Goal: Information Seeking & Learning: Learn about a topic

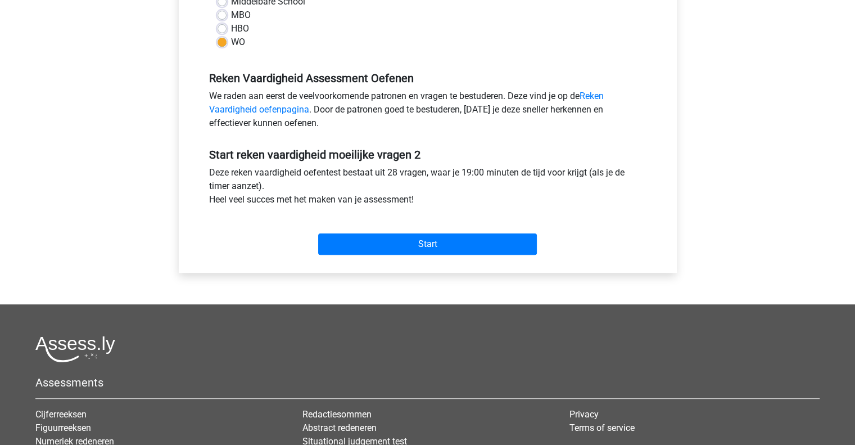
scroll to position [342, 0]
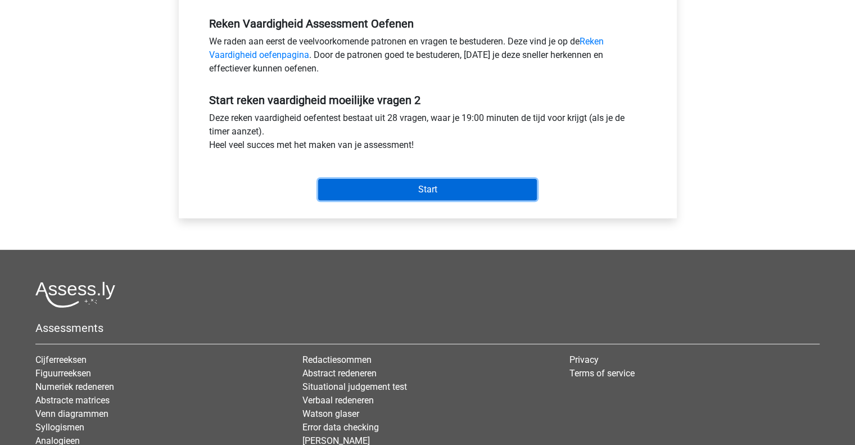
click at [349, 179] on input "Start" at bounding box center [427, 189] width 219 height 21
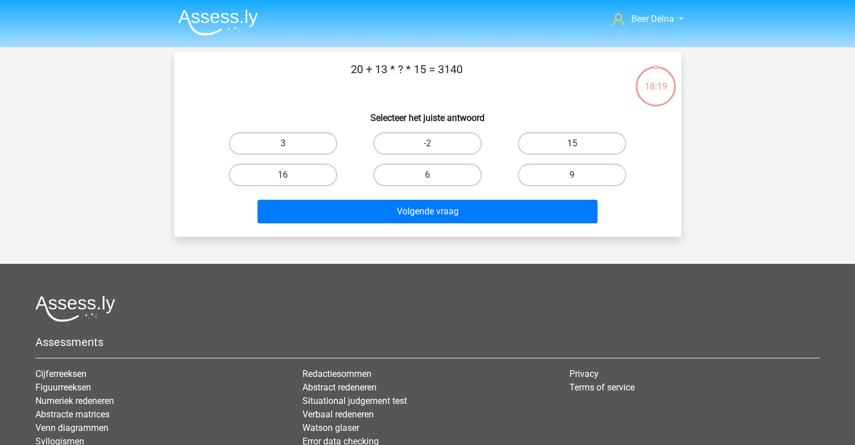
click at [434, 143] on input "-2" at bounding box center [430, 146] width 7 height 7
radio input "true"
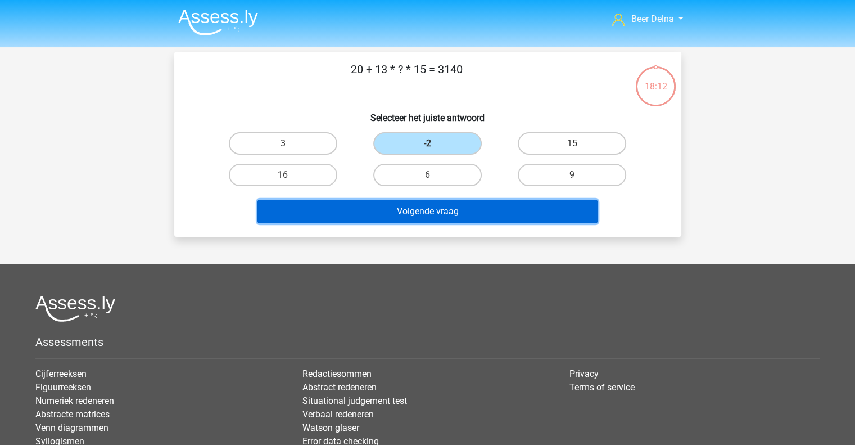
click at [440, 216] on button "Volgende vraag" at bounding box center [428, 212] width 340 height 24
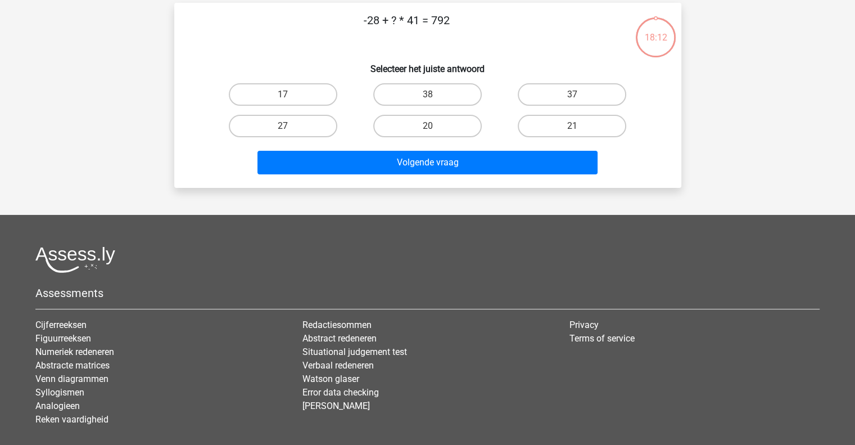
click at [440, 216] on div "Beer Delna beer@delnoij.nl Nederlands English" at bounding box center [427, 231] width 855 height 561
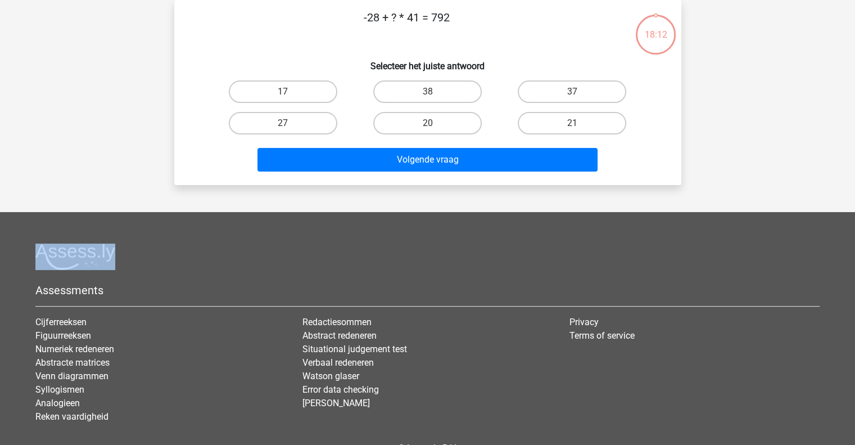
click at [440, 216] on footer "Assessments Cijferreeksen Figuurreeksen Numeriek redeneren Abstracte matrices V…" at bounding box center [427, 360] width 855 height 297
click at [378, 61] on h6 "Selecteer het juiste antwoord" at bounding box center [427, 62] width 471 height 20
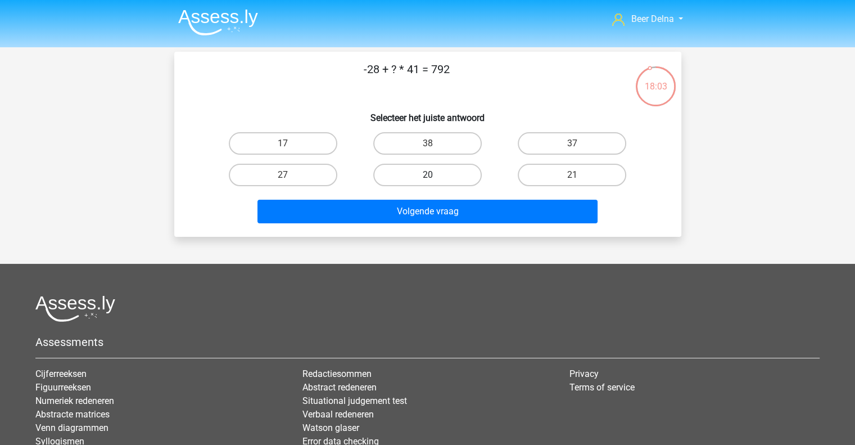
click at [419, 165] on label "20" at bounding box center [427, 175] width 109 height 22
click at [427, 175] on input "20" at bounding box center [430, 178] width 7 height 7
radio input "true"
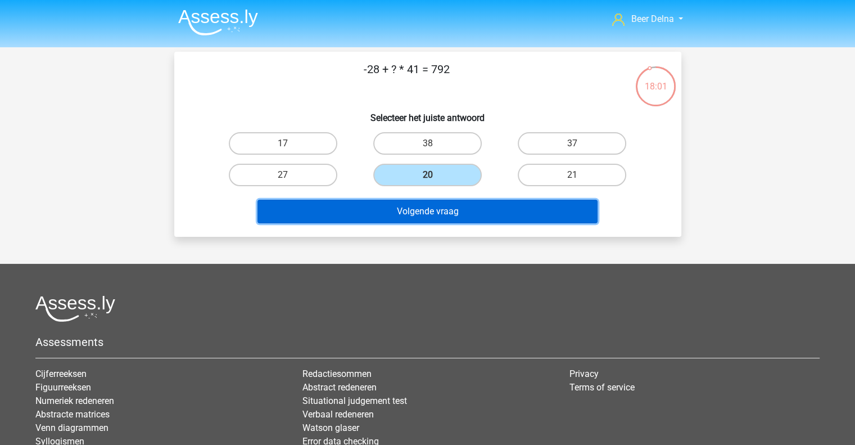
click at [457, 215] on button "Volgende vraag" at bounding box center [428, 212] width 340 height 24
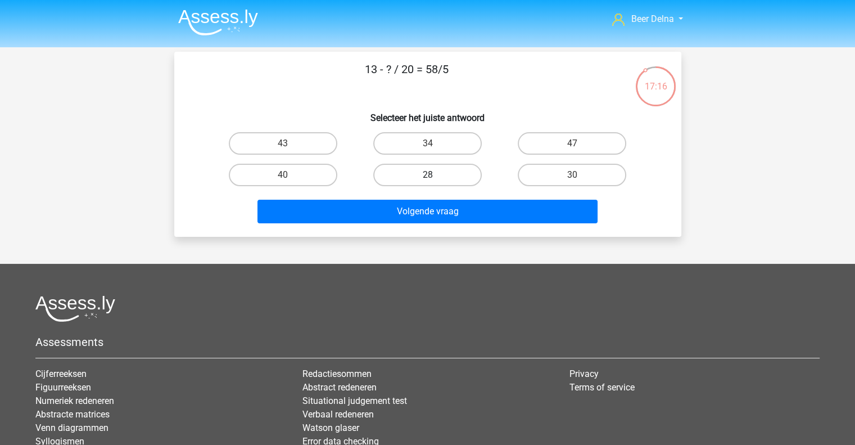
click at [440, 182] on label "28" at bounding box center [427, 175] width 109 height 22
click at [435, 182] on input "28" at bounding box center [430, 178] width 7 height 7
radio input "true"
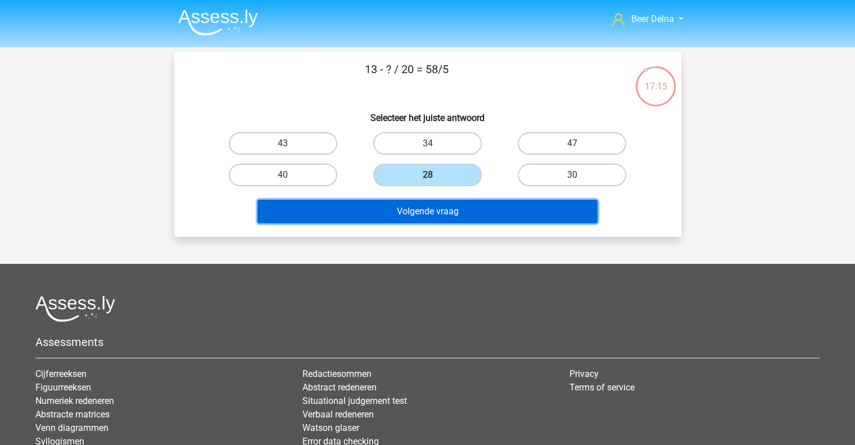
click at [423, 204] on button "Volgende vraag" at bounding box center [428, 212] width 340 height 24
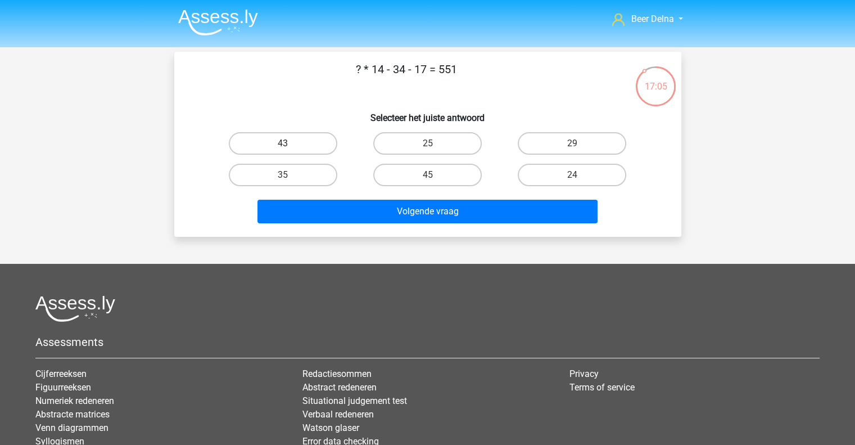
click at [311, 150] on label "43" at bounding box center [283, 143] width 109 height 22
click at [290, 150] on input "43" at bounding box center [286, 146] width 7 height 7
radio input "true"
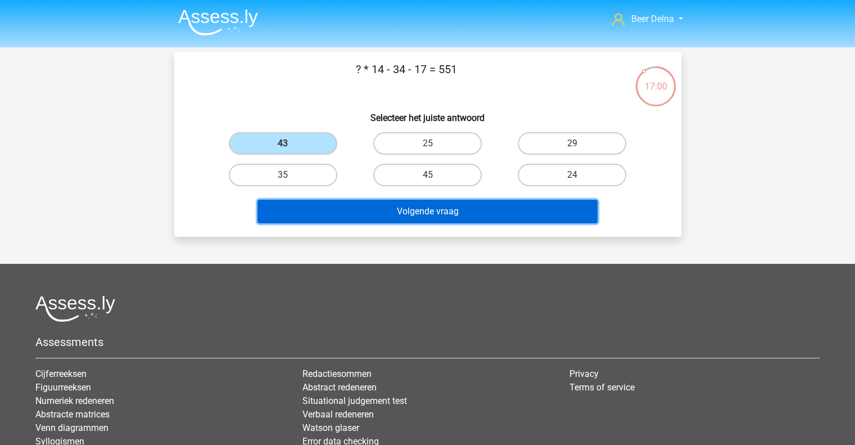
click at [493, 214] on button "Volgende vraag" at bounding box center [428, 212] width 340 height 24
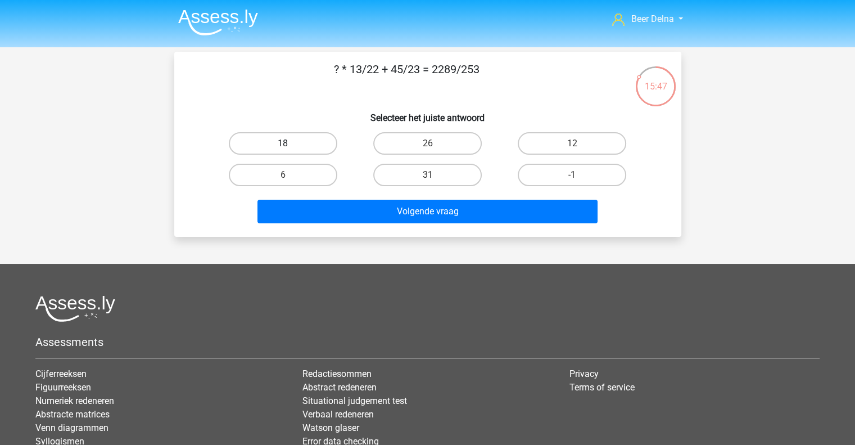
click at [316, 145] on label "18" at bounding box center [283, 143] width 109 height 22
click at [290, 145] on input "18" at bounding box center [286, 146] width 7 height 7
radio input "true"
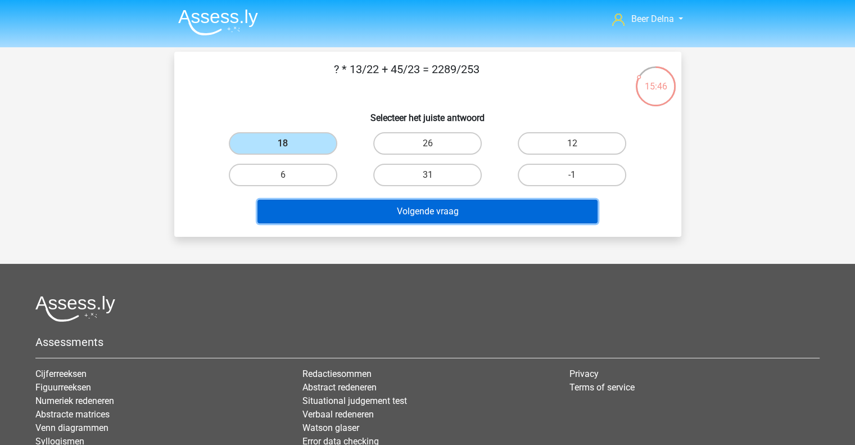
click at [450, 213] on button "Volgende vraag" at bounding box center [428, 212] width 340 height 24
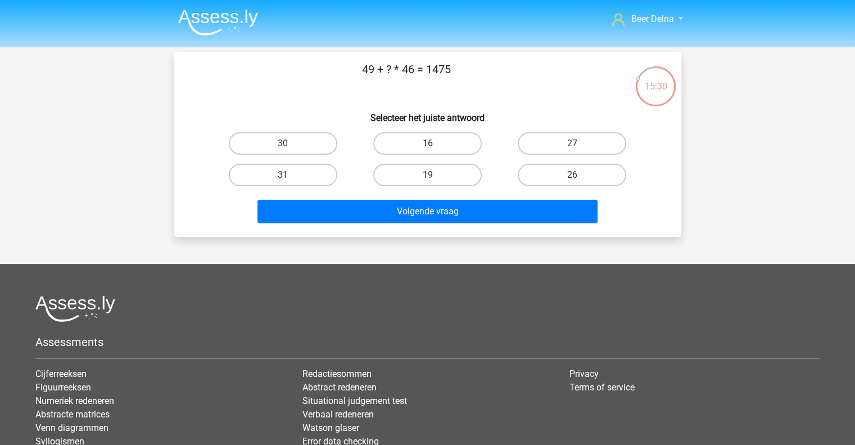
click at [466, 143] on label "16" at bounding box center [427, 143] width 109 height 22
click at [435, 143] on input "16" at bounding box center [430, 146] width 7 height 7
radio input "true"
click at [619, 167] on label "26" at bounding box center [572, 175] width 109 height 22
click at [580, 175] on input "26" at bounding box center [576, 178] width 7 height 7
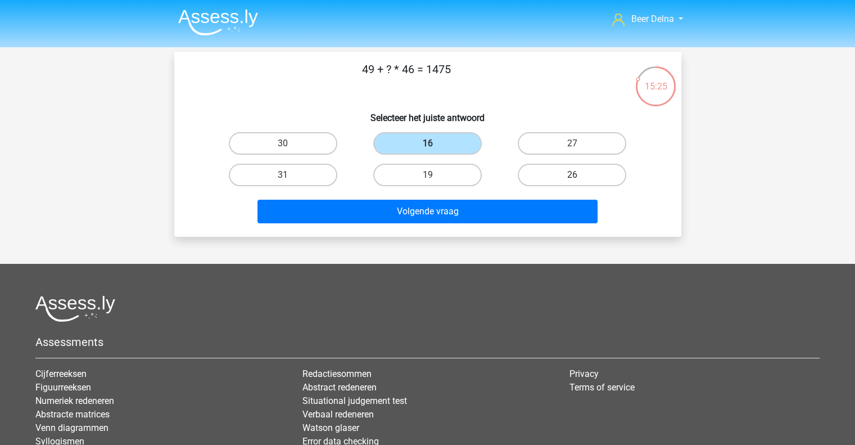
radio input "true"
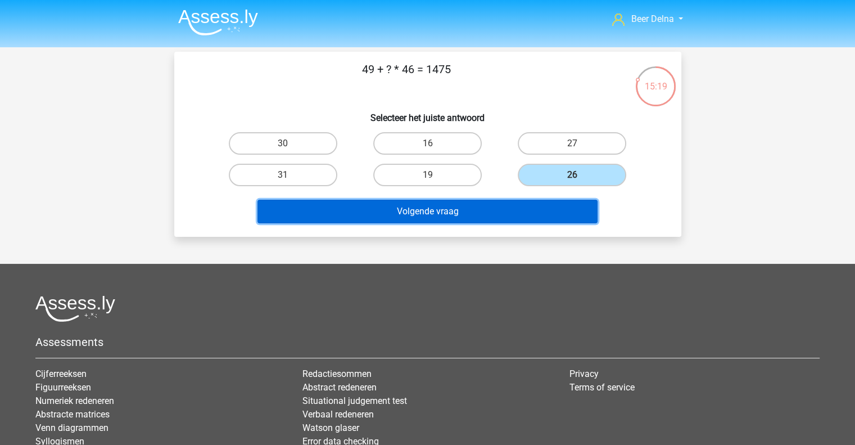
click at [462, 215] on button "Volgende vraag" at bounding box center [428, 212] width 340 height 24
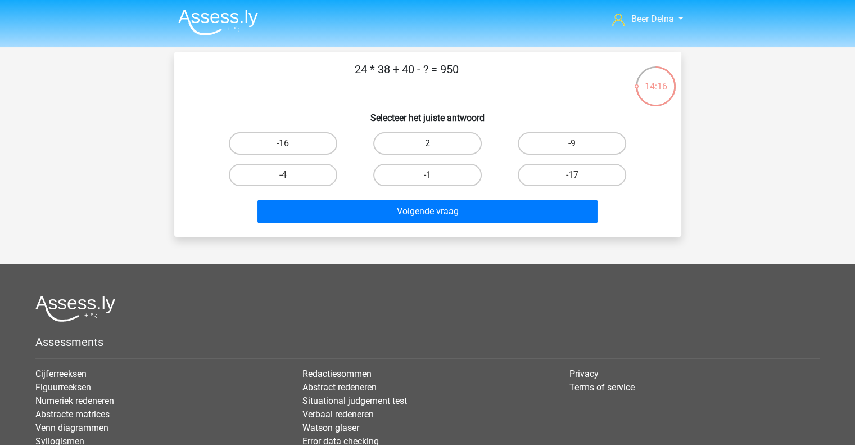
click at [450, 145] on label "2" at bounding box center [427, 143] width 109 height 22
click at [435, 145] on input "2" at bounding box center [430, 146] width 7 height 7
radio input "true"
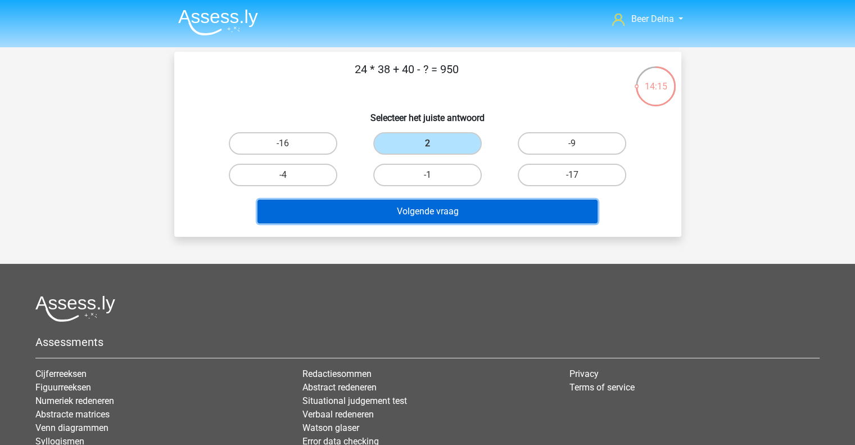
click at [436, 219] on button "Volgende vraag" at bounding box center [428, 212] width 340 height 24
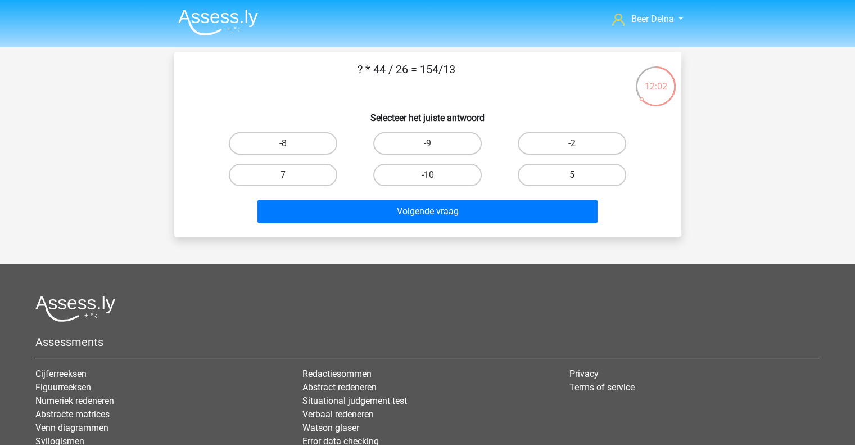
click at [547, 171] on label "5" at bounding box center [572, 175] width 109 height 22
click at [573, 175] on input "5" at bounding box center [576, 178] width 7 height 7
radio input "true"
click at [310, 170] on label "7" at bounding box center [283, 175] width 109 height 22
click at [290, 175] on input "7" at bounding box center [286, 178] width 7 height 7
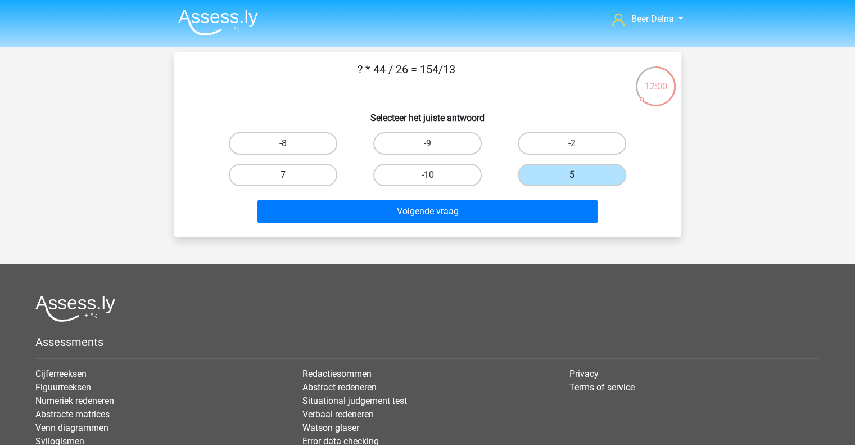
radio input "true"
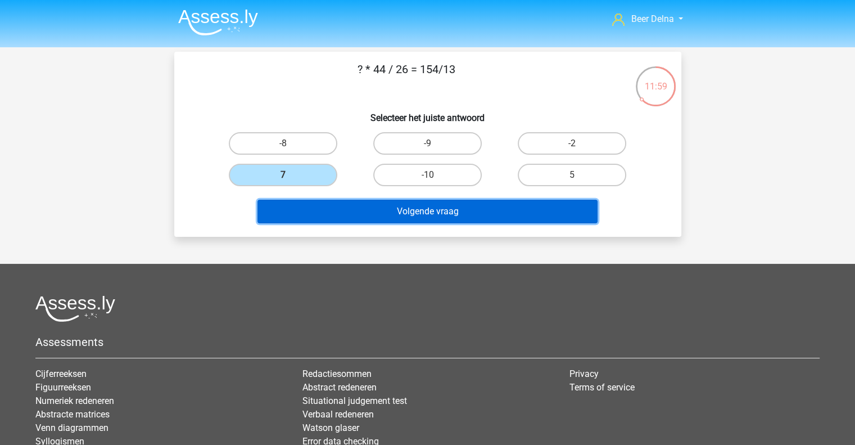
click at [350, 200] on button "Volgende vraag" at bounding box center [428, 212] width 340 height 24
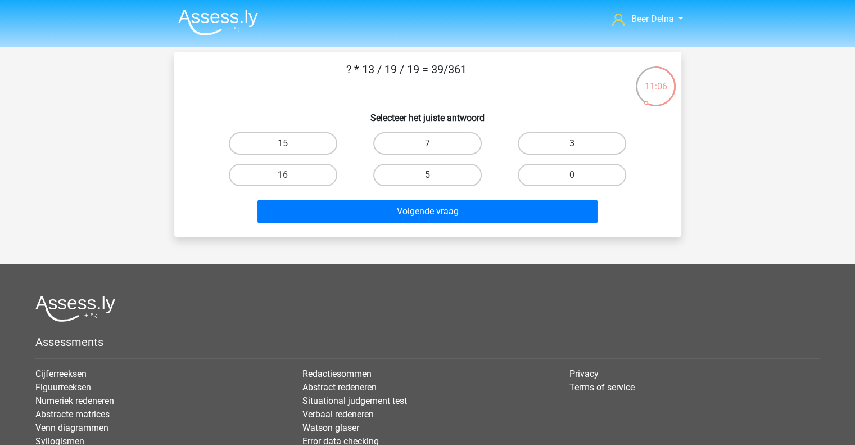
click at [607, 134] on label "3" at bounding box center [572, 143] width 109 height 22
click at [580, 143] on input "3" at bounding box center [576, 146] width 7 height 7
radio input "true"
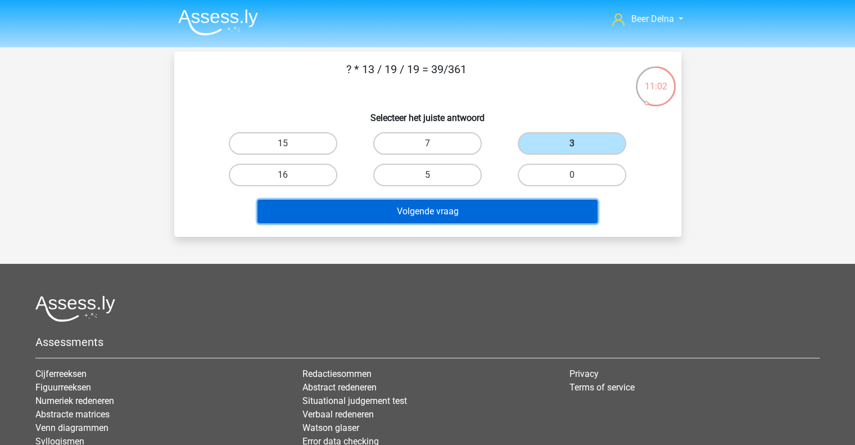
click at [508, 200] on button "Volgende vraag" at bounding box center [428, 212] width 340 height 24
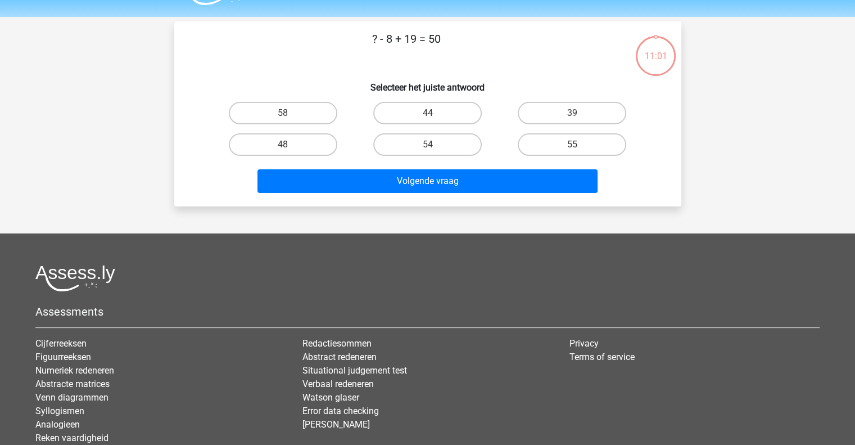
scroll to position [29, 0]
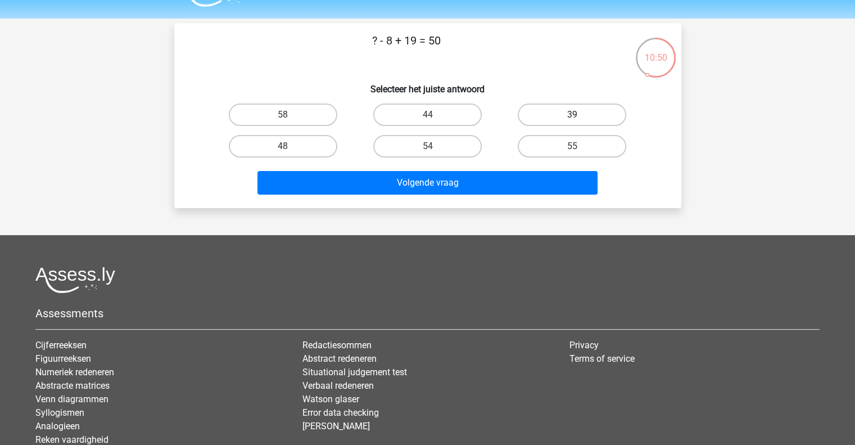
click at [564, 111] on label "39" at bounding box center [572, 114] width 109 height 22
click at [573, 115] on input "39" at bounding box center [576, 118] width 7 height 7
radio input "true"
drag, startPoint x: 533, startPoint y: 161, endPoint x: 522, endPoint y: 168, distance: 12.3
click at [522, 168] on div "Volgende vraag" at bounding box center [427, 180] width 471 height 37
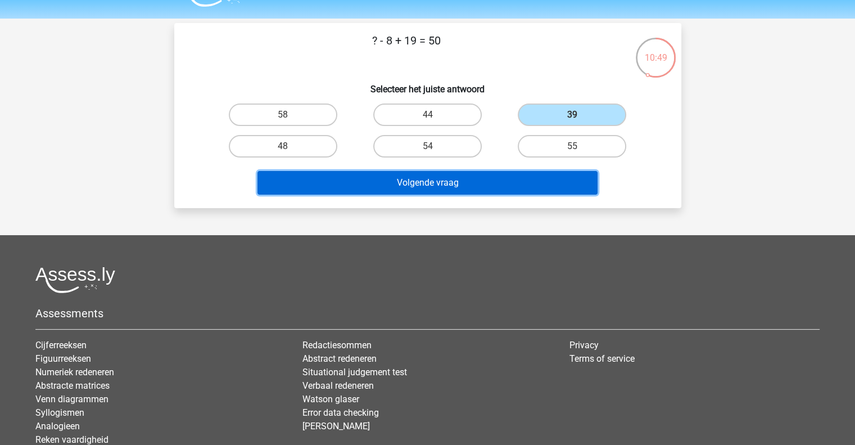
click at [510, 179] on button "Volgende vraag" at bounding box center [428, 183] width 340 height 24
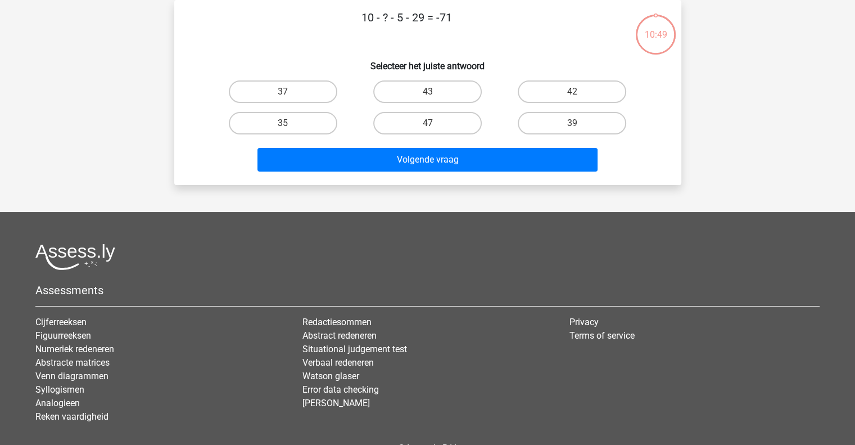
scroll to position [0, 0]
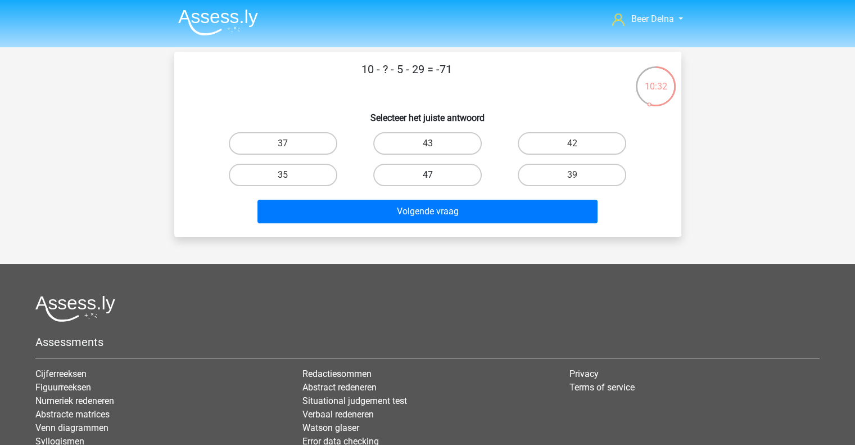
click at [466, 173] on label "47" at bounding box center [427, 175] width 109 height 22
click at [435, 175] on input "47" at bounding box center [430, 178] width 7 height 7
radio input "true"
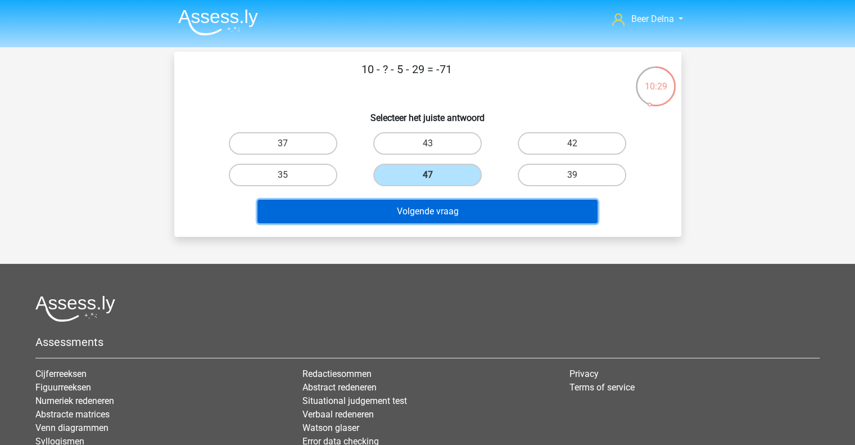
click at [441, 211] on button "Volgende vraag" at bounding box center [428, 212] width 340 height 24
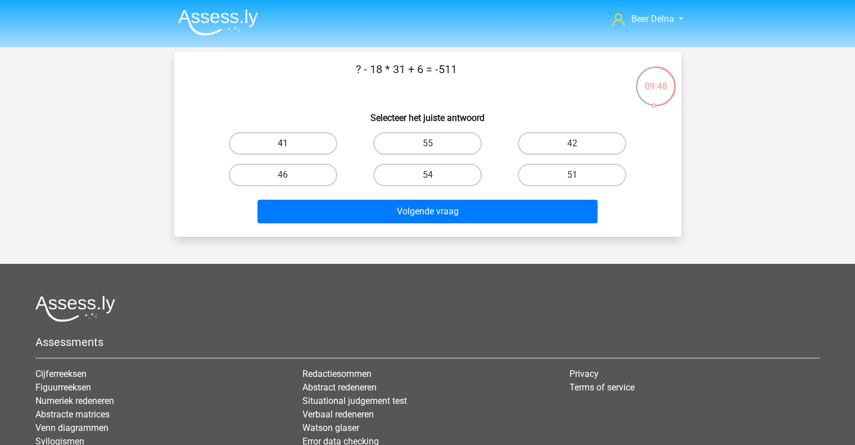
click at [313, 137] on label "41" at bounding box center [283, 143] width 109 height 22
click at [290, 143] on input "41" at bounding box center [286, 146] width 7 height 7
radio input "true"
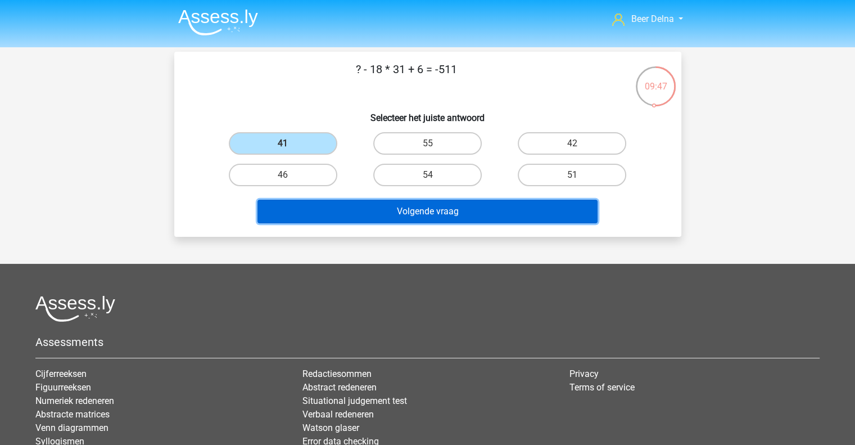
click at [391, 210] on button "Volgende vraag" at bounding box center [428, 212] width 340 height 24
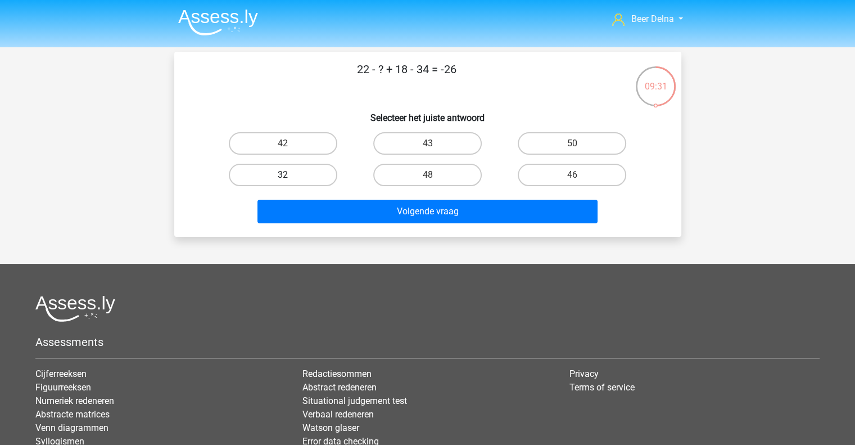
click at [319, 175] on label "32" at bounding box center [283, 175] width 109 height 22
click at [290, 175] on input "32" at bounding box center [286, 178] width 7 height 7
radio input "true"
click at [380, 235] on div "22 - ? + 18 - 34 = -26 Selecteer het juiste antwoord 42 43 50" at bounding box center [427, 144] width 507 height 185
click at [382, 223] on div "Volgende vraag" at bounding box center [428, 214] width 434 height 28
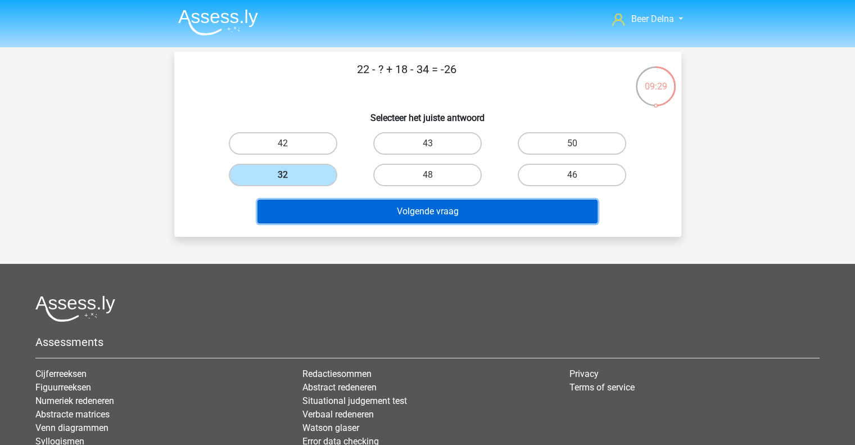
click at [383, 213] on button "Volgende vraag" at bounding box center [428, 212] width 340 height 24
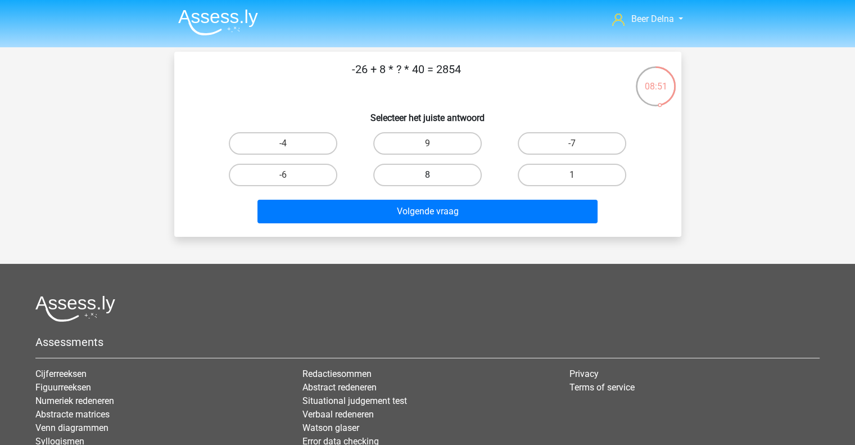
click at [414, 175] on label "8" at bounding box center [427, 175] width 109 height 22
click at [427, 175] on input "8" at bounding box center [430, 178] width 7 height 7
radio input "true"
click at [427, 143] on input "9" at bounding box center [430, 146] width 7 height 7
radio input "true"
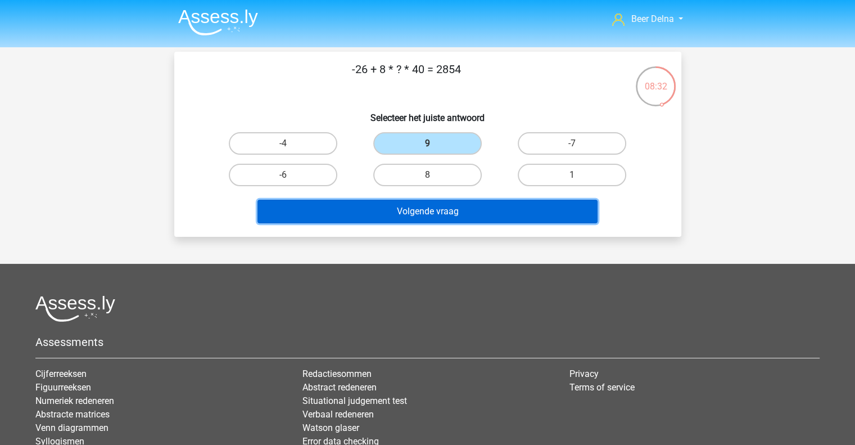
click at [407, 219] on button "Volgende vraag" at bounding box center [428, 212] width 340 height 24
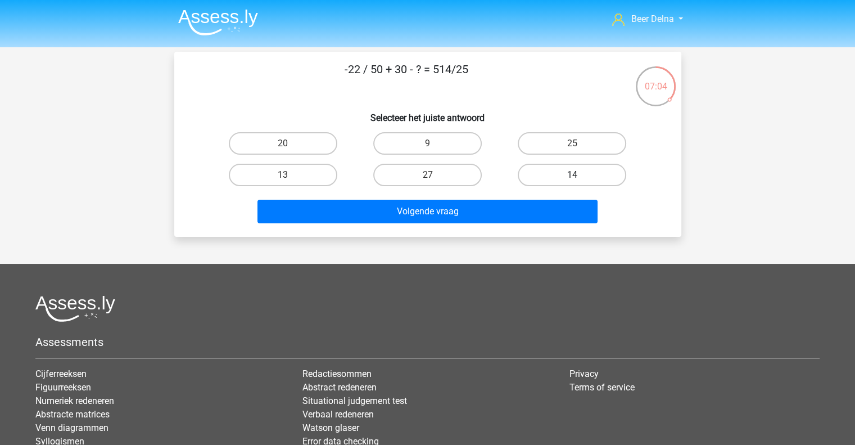
click at [521, 181] on label "14" at bounding box center [572, 175] width 109 height 22
click at [573, 181] on input "14" at bounding box center [576, 178] width 7 height 7
radio input "true"
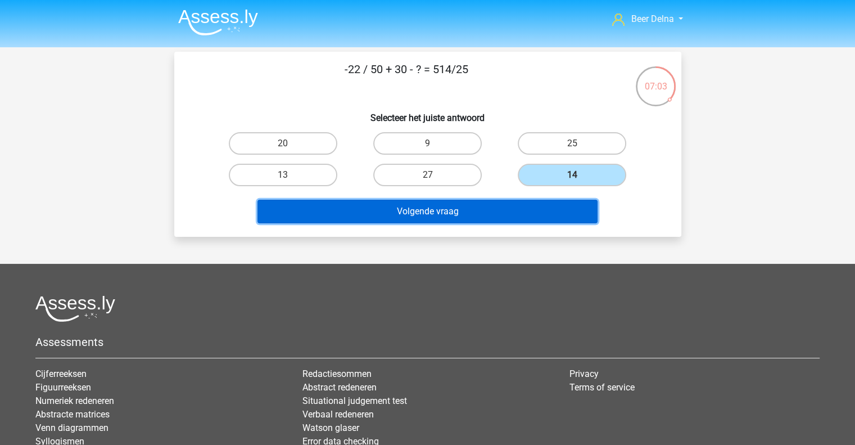
click at [494, 210] on button "Volgende vraag" at bounding box center [428, 212] width 340 height 24
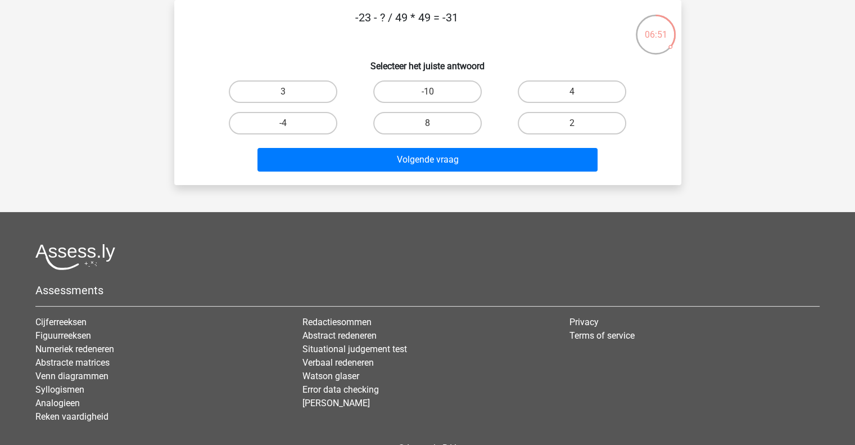
scroll to position [5, 0]
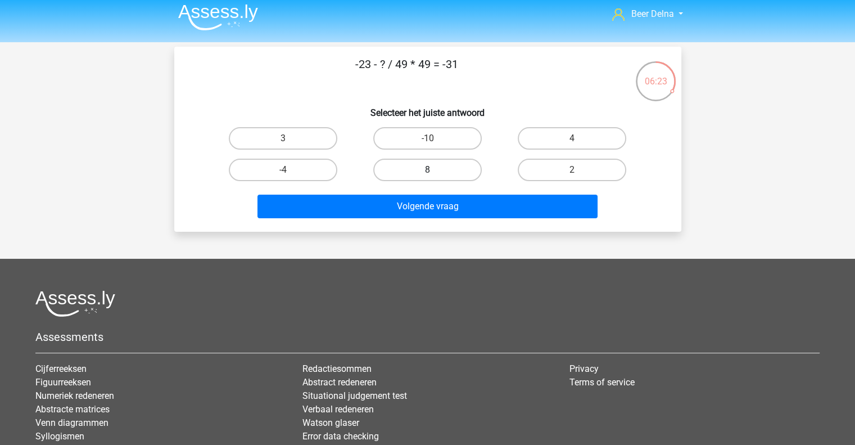
click at [405, 168] on label "8" at bounding box center [427, 170] width 109 height 22
click at [427, 170] on input "8" at bounding box center [430, 173] width 7 height 7
radio input "true"
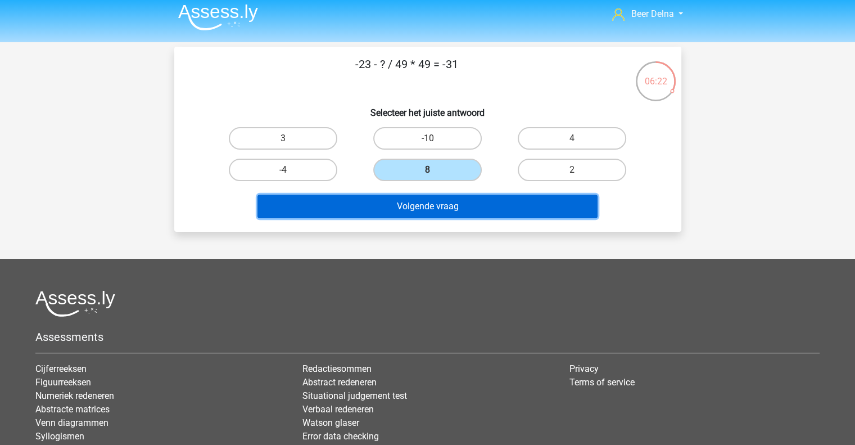
click at [408, 206] on button "Volgende vraag" at bounding box center [428, 207] width 340 height 24
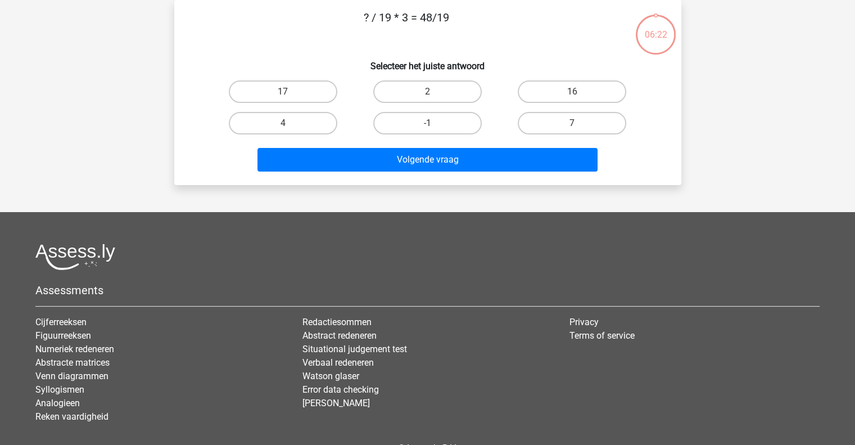
scroll to position [0, 0]
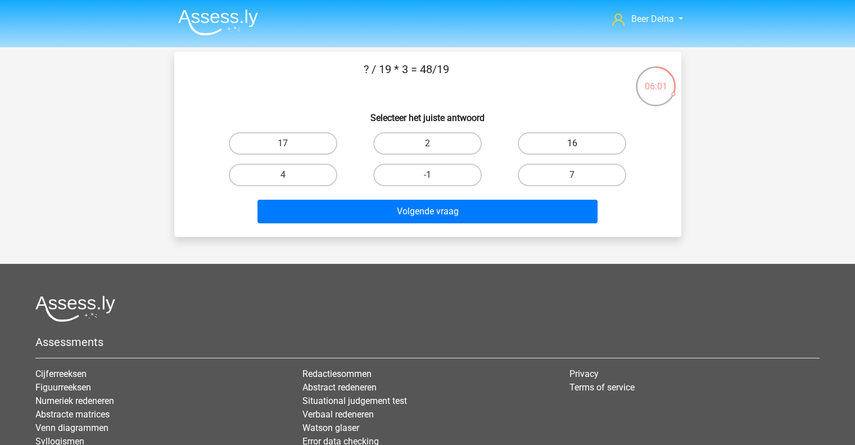
click at [548, 142] on label "16" at bounding box center [572, 143] width 109 height 22
click at [573, 143] on input "16" at bounding box center [576, 146] width 7 height 7
radio input "true"
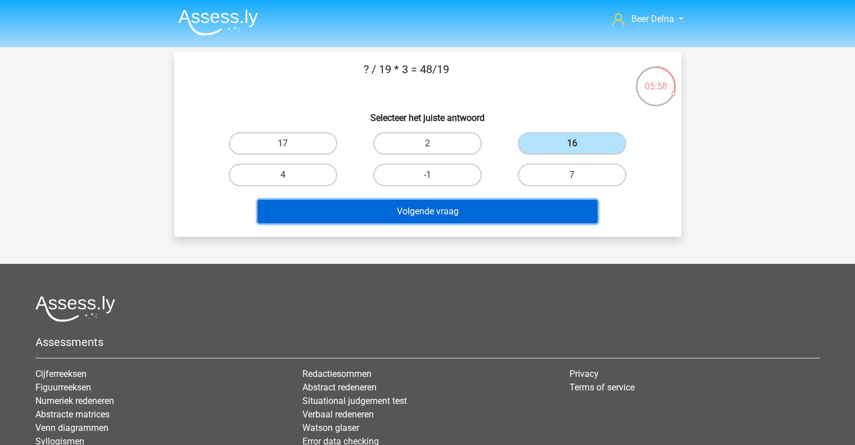
click at [507, 217] on button "Volgende vraag" at bounding box center [428, 212] width 340 height 24
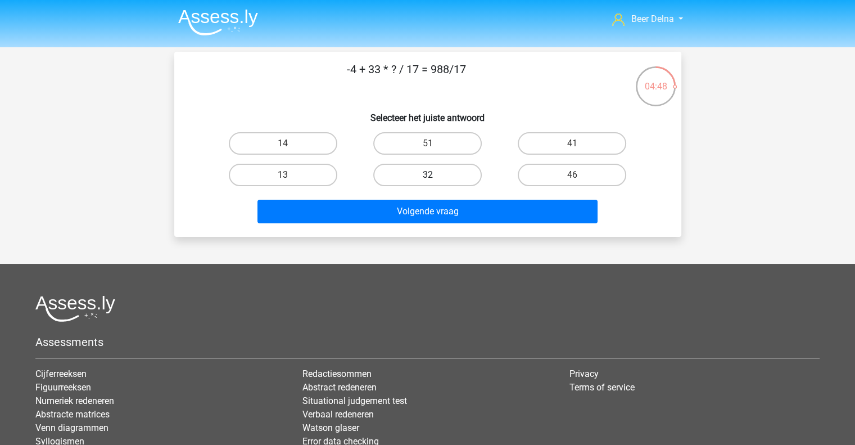
click at [432, 173] on label "32" at bounding box center [427, 175] width 109 height 22
click at [432, 175] on input "32" at bounding box center [430, 178] width 7 height 7
radio input "true"
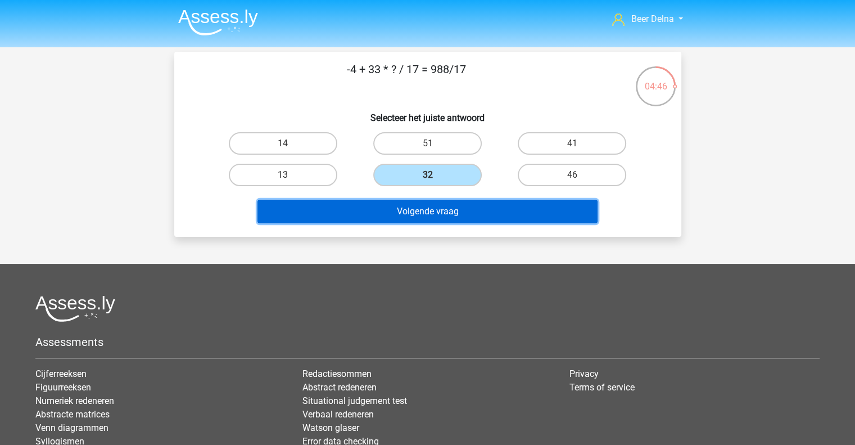
click at [444, 208] on button "Volgende vraag" at bounding box center [428, 212] width 340 height 24
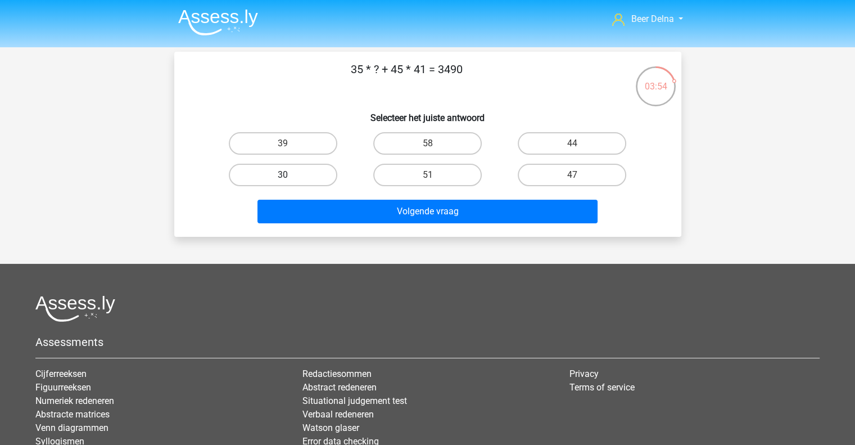
click at [293, 175] on label "30" at bounding box center [283, 175] width 109 height 22
click at [290, 175] on input "30" at bounding box center [286, 178] width 7 height 7
radio input "true"
click at [317, 150] on label "39" at bounding box center [283, 143] width 109 height 22
click at [290, 150] on input "39" at bounding box center [286, 146] width 7 height 7
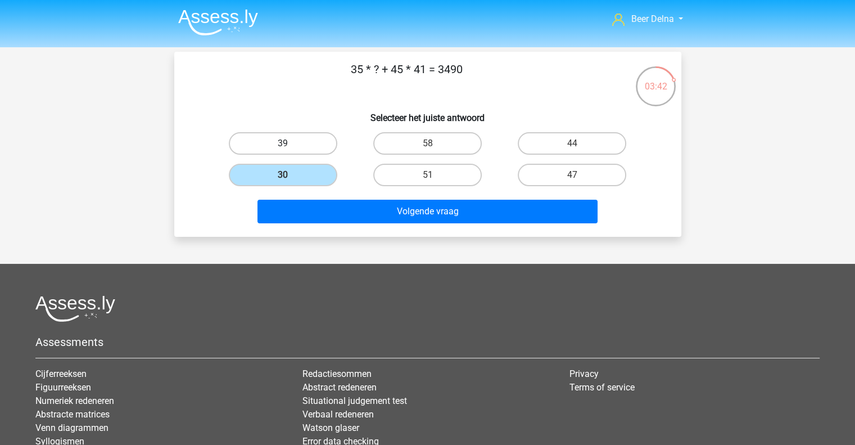
radio input "true"
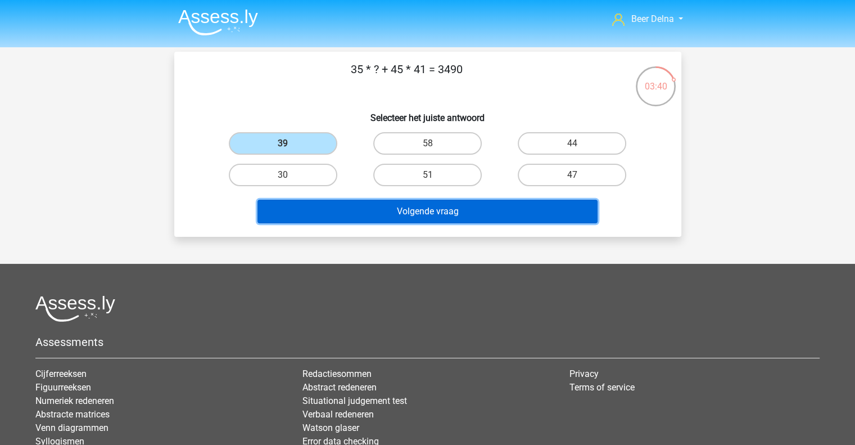
click at [443, 201] on button "Volgende vraag" at bounding box center [428, 212] width 340 height 24
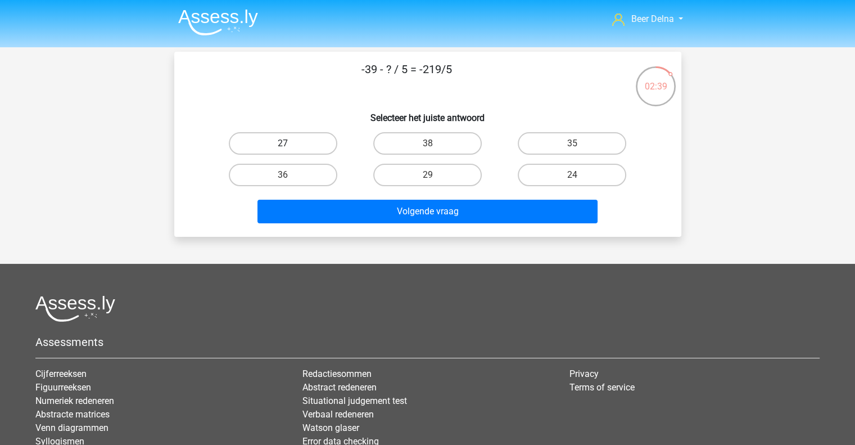
click at [279, 143] on label "27" at bounding box center [283, 143] width 109 height 22
click at [283, 143] on input "27" at bounding box center [286, 146] width 7 height 7
radio input "true"
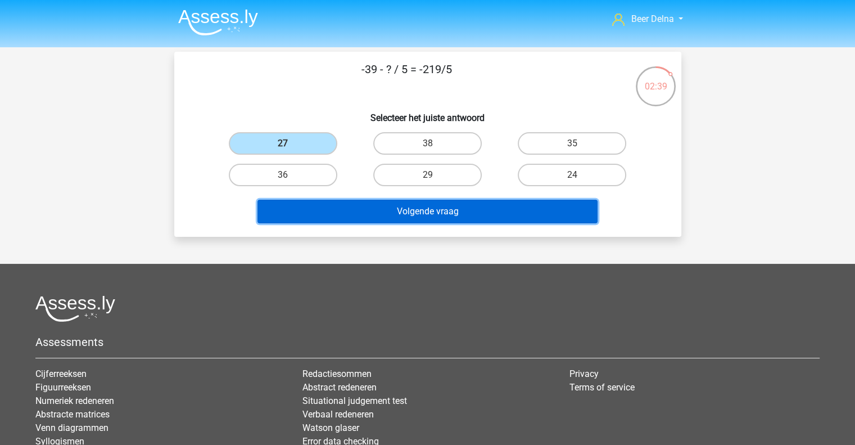
click at [348, 209] on button "Volgende vraag" at bounding box center [428, 212] width 340 height 24
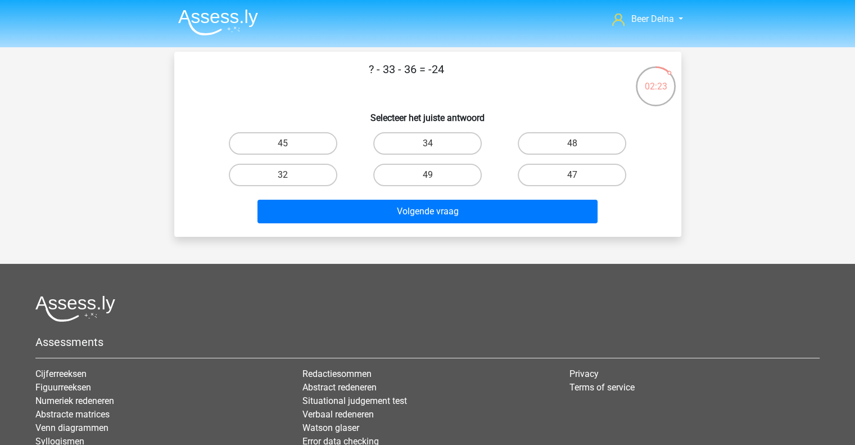
click at [275, 127] on div "? - 33 - 36 = -24 Selecteer het juiste antwoord 45 34 48 32" at bounding box center [428, 144] width 498 height 167
click at [290, 149] on label "45" at bounding box center [283, 143] width 109 height 22
click at [290, 149] on input "45" at bounding box center [286, 146] width 7 height 7
radio input "true"
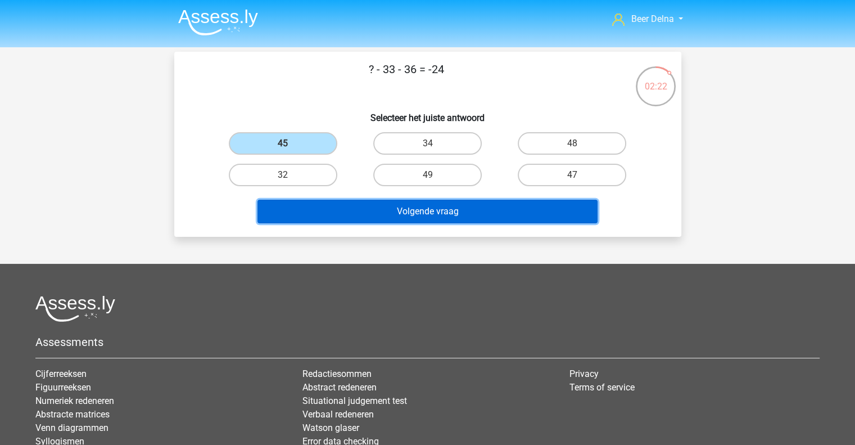
click at [315, 218] on button "Volgende vraag" at bounding box center [428, 212] width 340 height 24
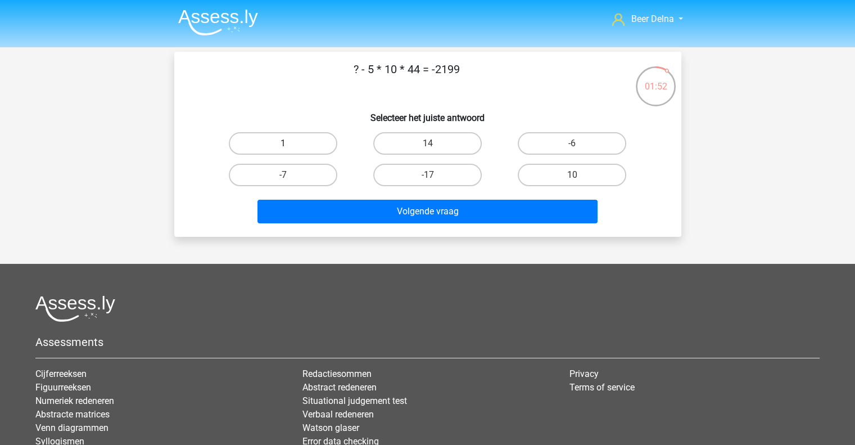
click at [294, 142] on label "1" at bounding box center [283, 143] width 109 height 22
click at [290, 143] on input "1" at bounding box center [286, 146] width 7 height 7
radio input "true"
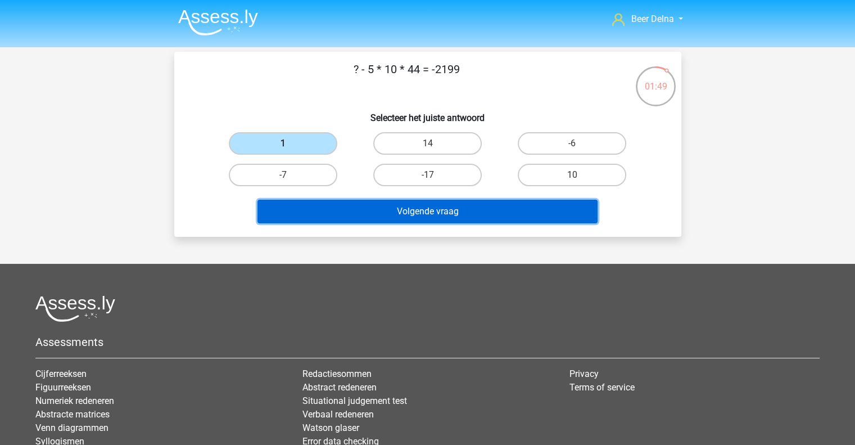
click at [376, 213] on button "Volgende vraag" at bounding box center [428, 212] width 340 height 24
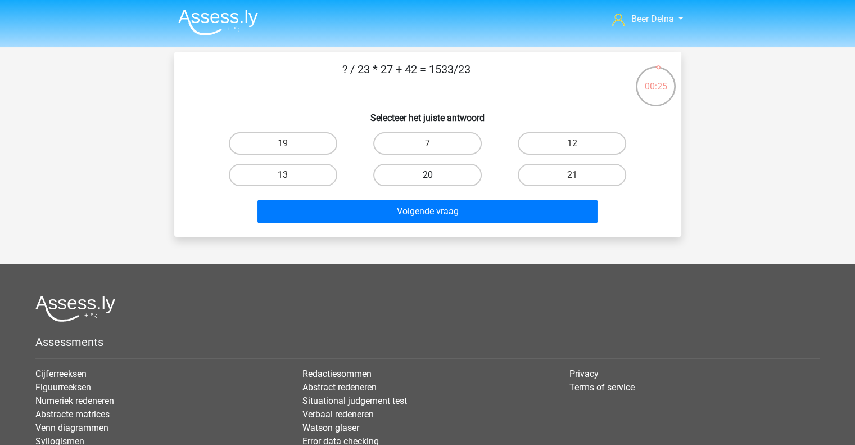
click at [419, 181] on label "20" at bounding box center [427, 175] width 109 height 22
click at [427, 181] on input "20" at bounding box center [430, 178] width 7 height 7
radio input "true"
click at [532, 178] on label "21" at bounding box center [572, 175] width 109 height 22
click at [573, 178] on input "21" at bounding box center [576, 178] width 7 height 7
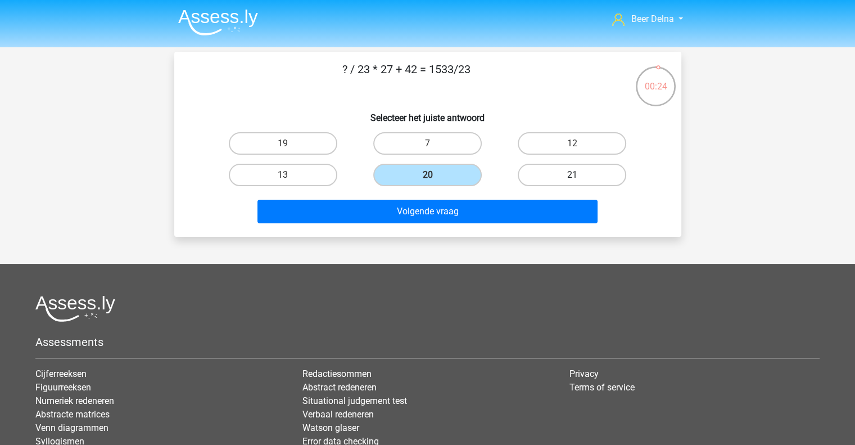
radio input "true"
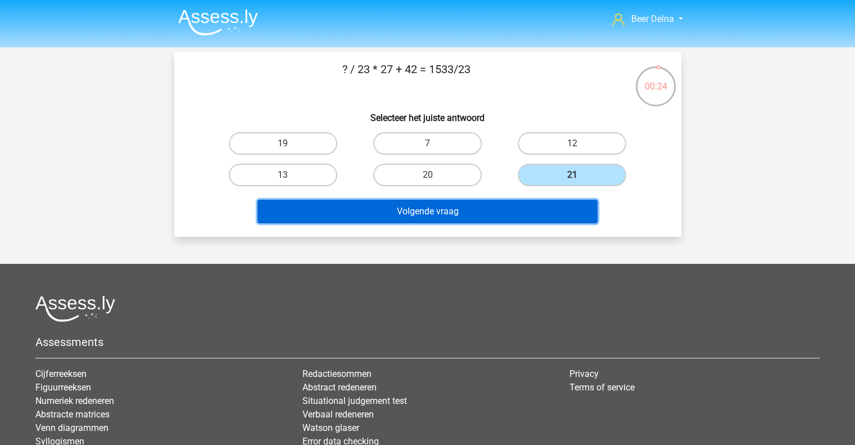
click at [481, 210] on button "Volgende vraag" at bounding box center [428, 212] width 340 height 24
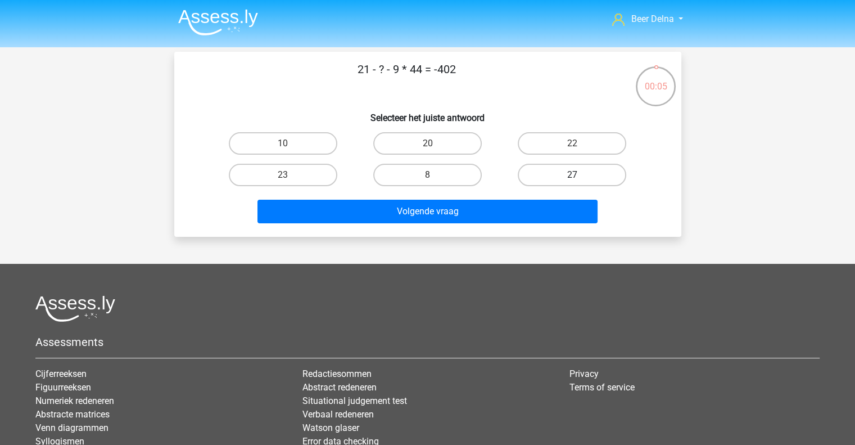
click at [556, 173] on label "27" at bounding box center [572, 175] width 109 height 22
click at [573, 175] on input "27" at bounding box center [576, 178] width 7 height 7
radio input "true"
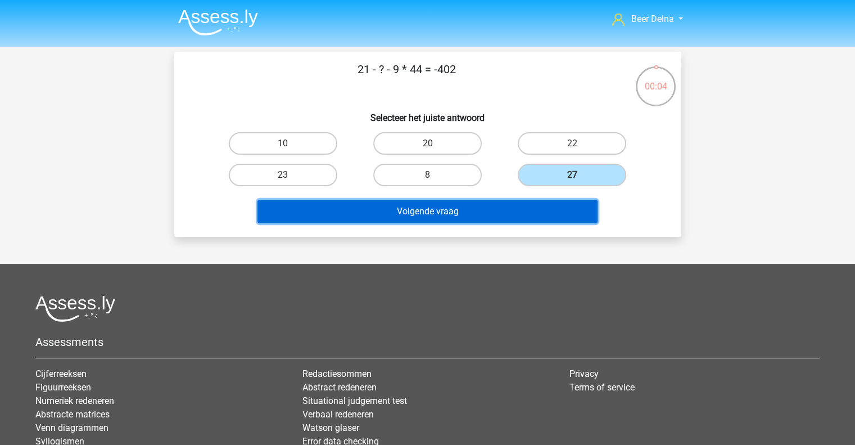
click at [501, 213] on button "Volgende vraag" at bounding box center [428, 212] width 340 height 24
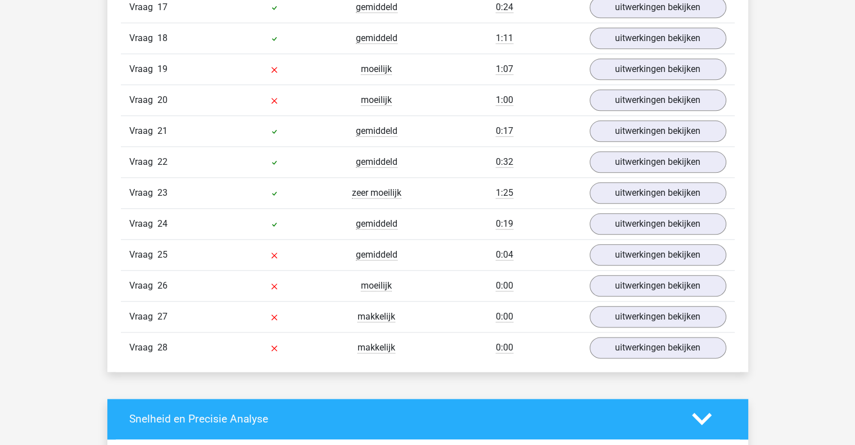
scroll to position [1257, 0]
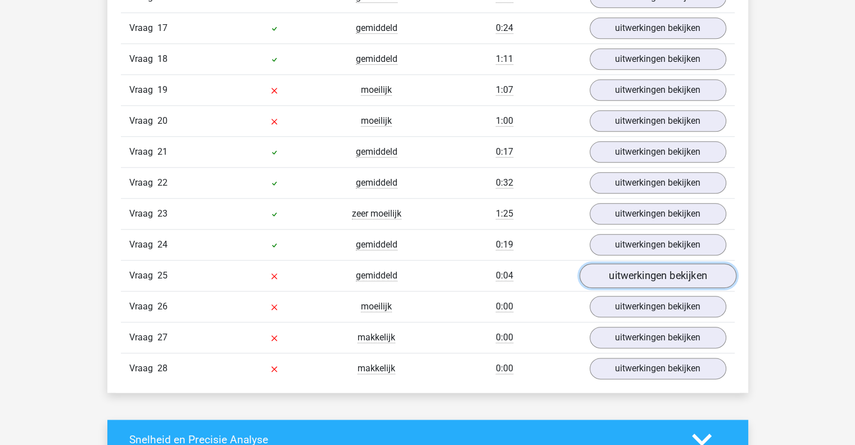
click at [621, 265] on link "uitwerkingen bekijken" at bounding box center [657, 275] width 157 height 25
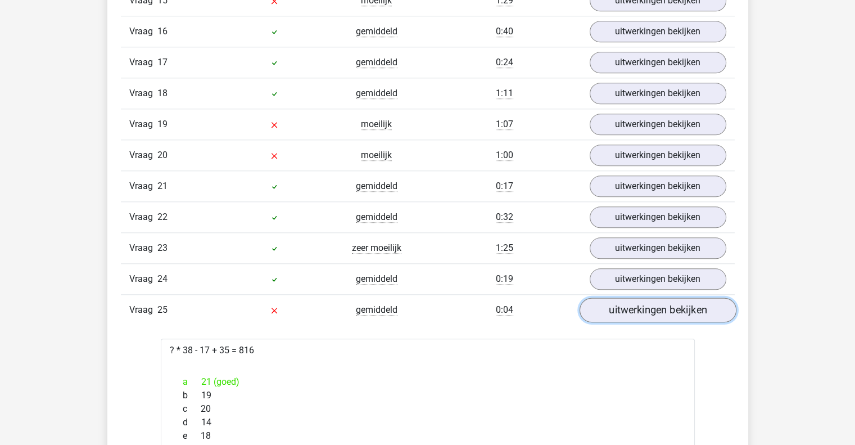
scroll to position [1190, 0]
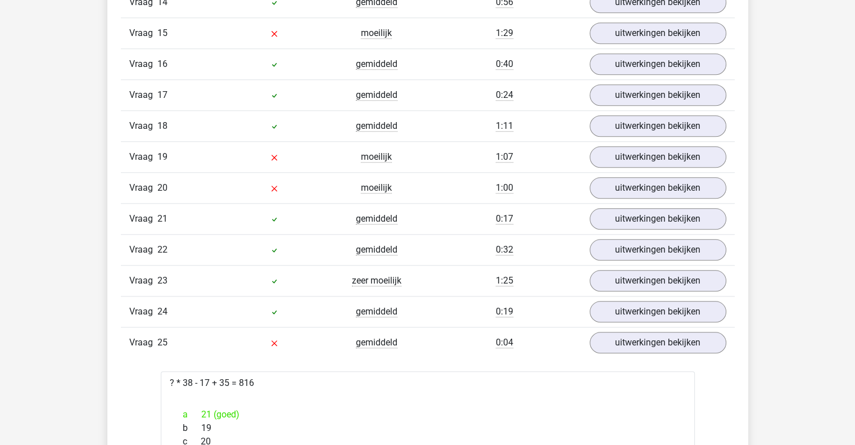
click at [646, 265] on div "Vraag 23 zeer moeilijk 1:25 uitwerkingen bekijken" at bounding box center [428, 280] width 614 height 31
click at [643, 271] on link "uitwerkingen bekijken" at bounding box center [657, 280] width 157 height 25
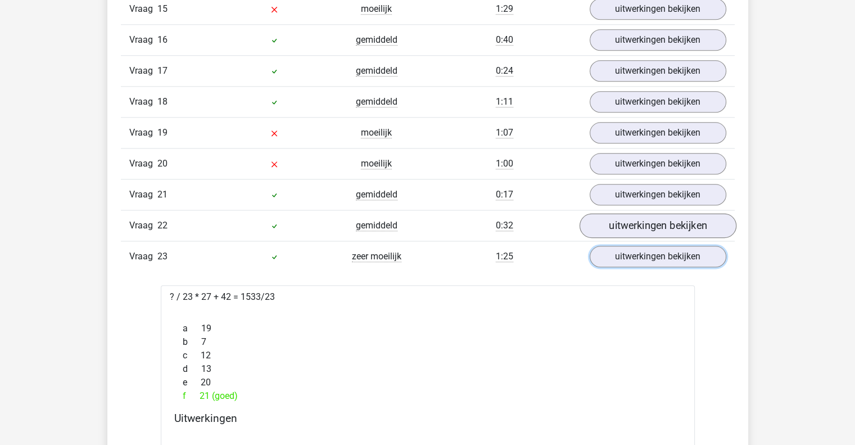
scroll to position [1151, 0]
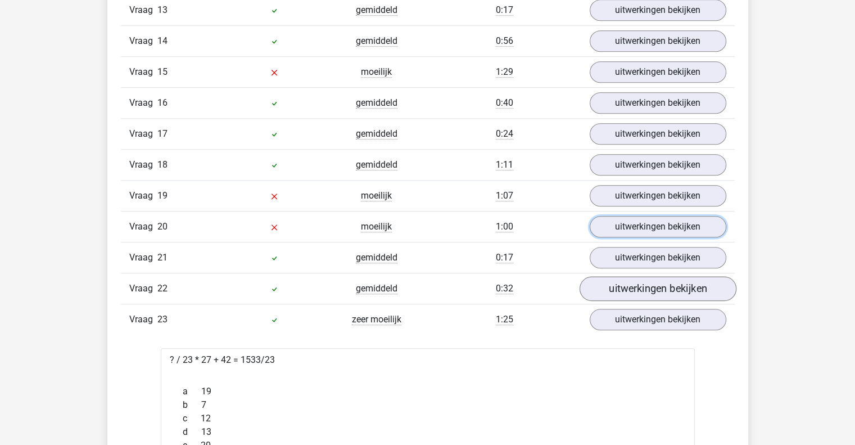
click at [644, 216] on link "uitwerkingen bekijken" at bounding box center [658, 226] width 137 height 21
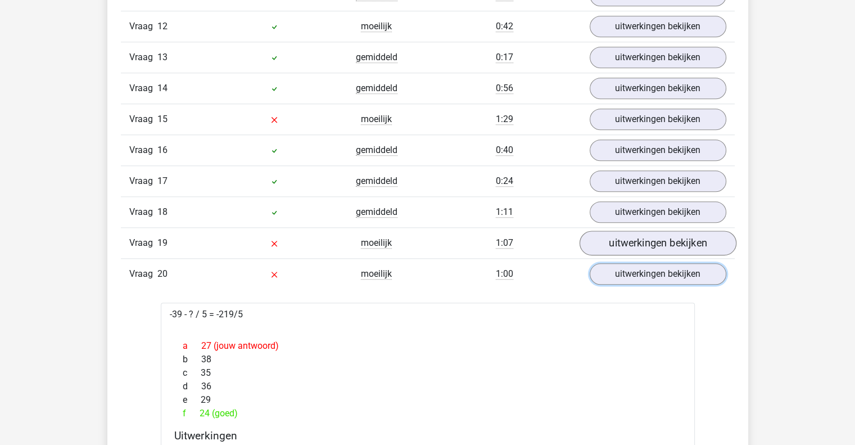
scroll to position [1100, 0]
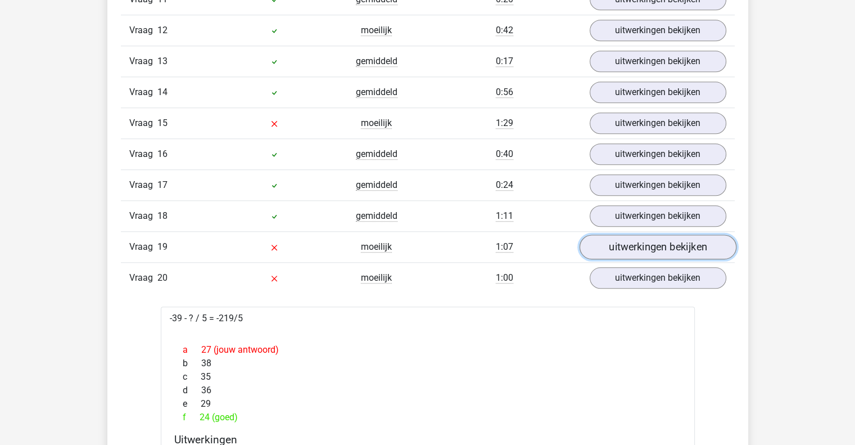
click at [643, 242] on link "uitwerkingen bekijken" at bounding box center [657, 247] width 157 height 25
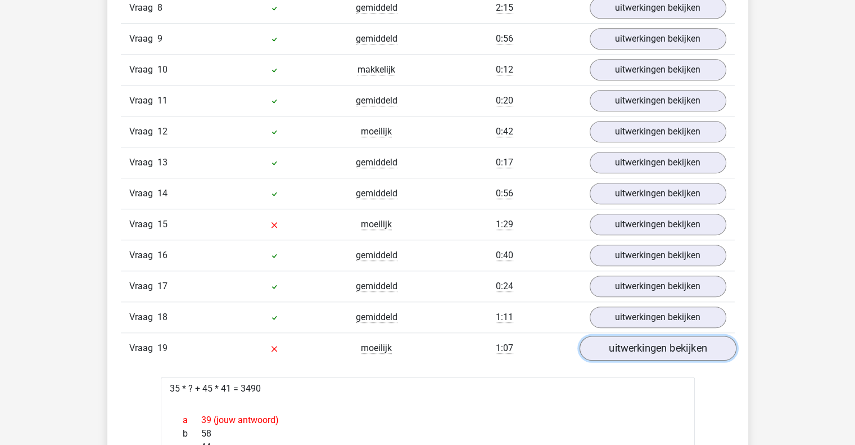
scroll to position [994, 0]
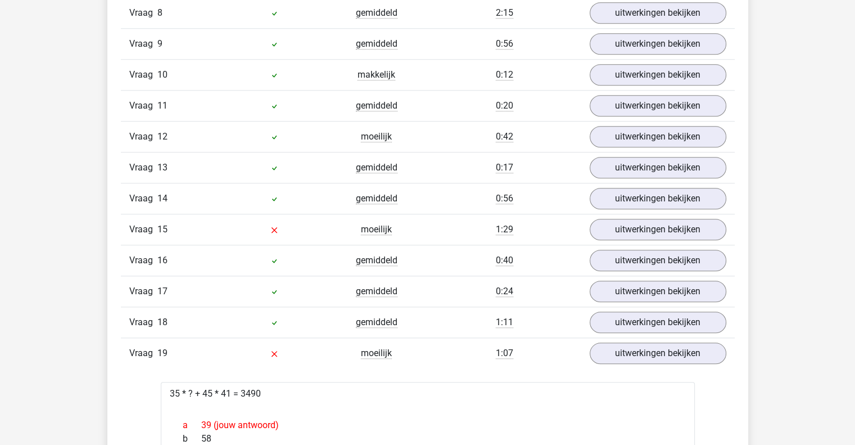
click at [641, 245] on div "Vraag 16 gemiddeld 0:40 uitwerkingen bekijken" at bounding box center [428, 260] width 614 height 31
click at [639, 238] on div "Vraag 15 moeilijk 1:29 uitwerkingen bekijken" at bounding box center [428, 229] width 614 height 31
click at [634, 229] on link "uitwerkingen bekijken" at bounding box center [657, 229] width 157 height 25
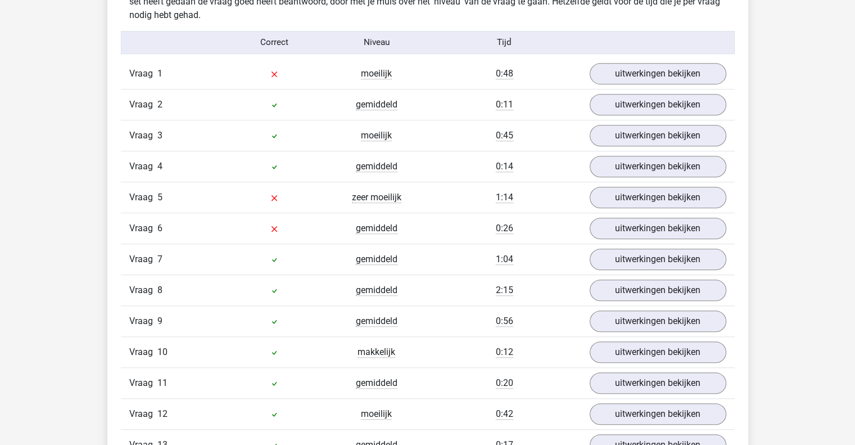
scroll to position [709, 0]
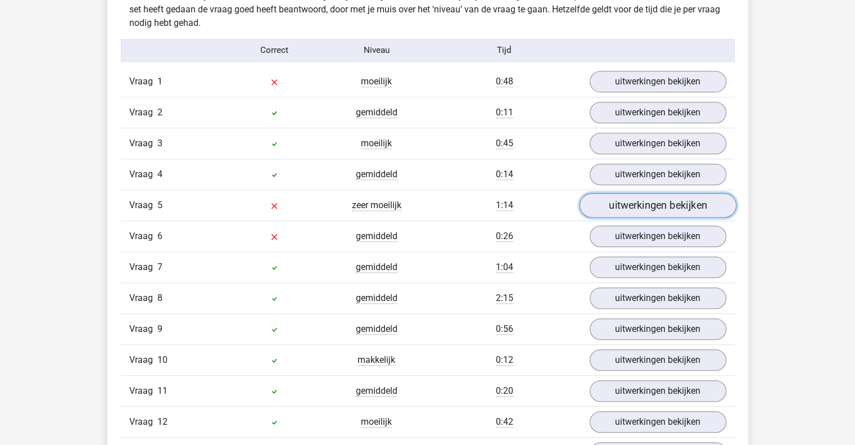
click at [642, 193] on link "uitwerkingen bekijken" at bounding box center [657, 205] width 157 height 25
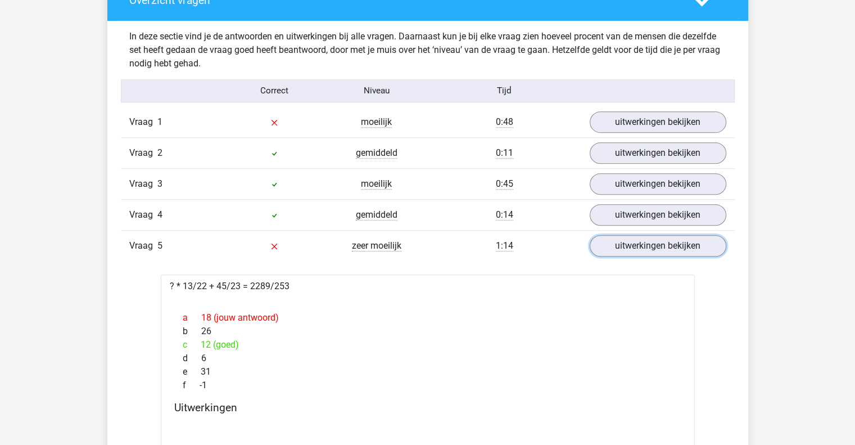
scroll to position [668, 0]
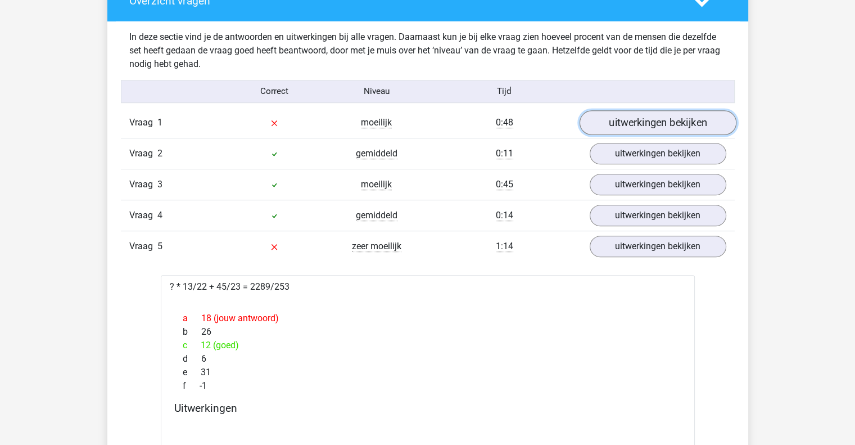
click at [638, 115] on link "uitwerkingen bekijken" at bounding box center [657, 122] width 157 height 25
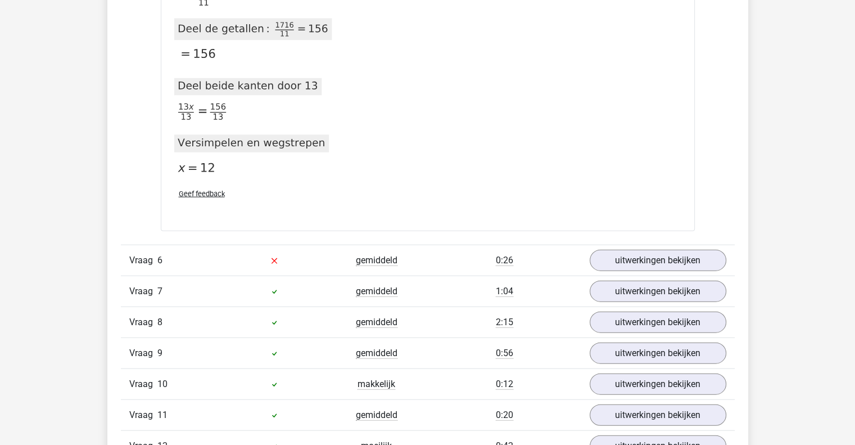
scroll to position [2543, 0]
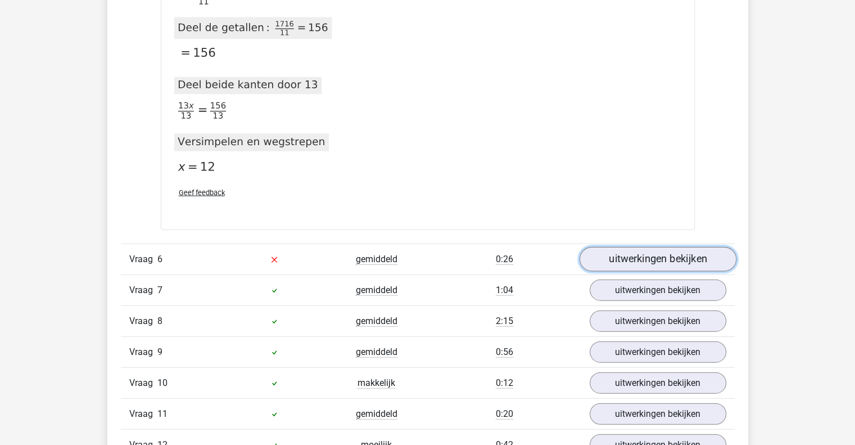
click at [621, 250] on link "uitwerkingen bekijken" at bounding box center [657, 259] width 157 height 25
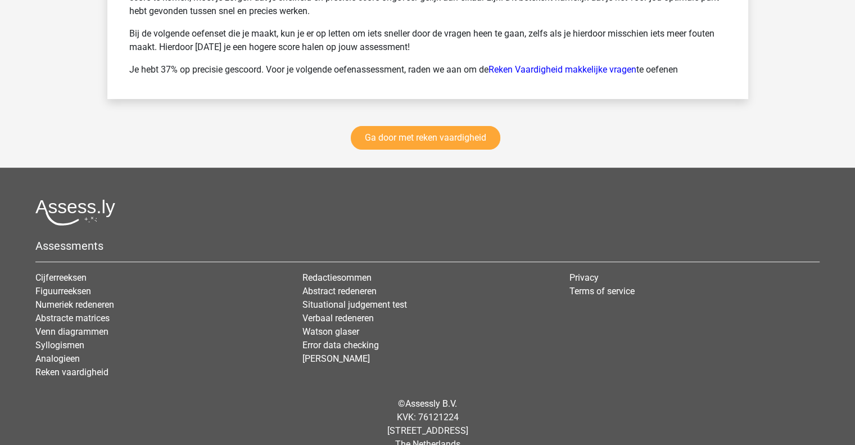
scroll to position [8936, 0]
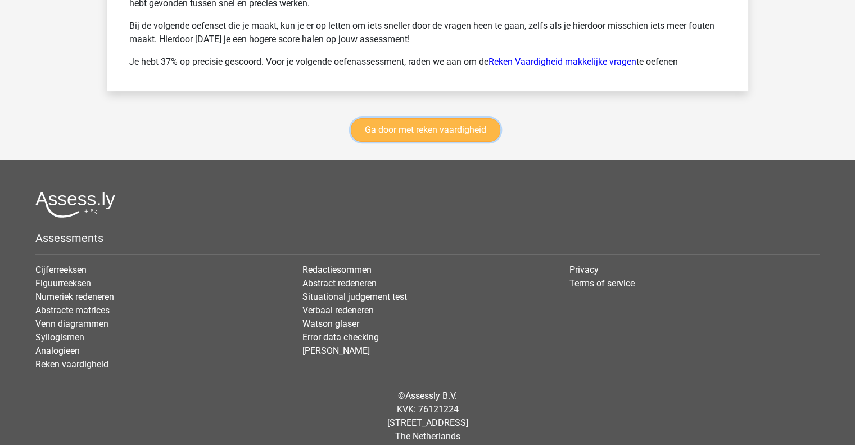
click at [475, 121] on link "Ga door met reken vaardigheid" at bounding box center [426, 130] width 150 height 24
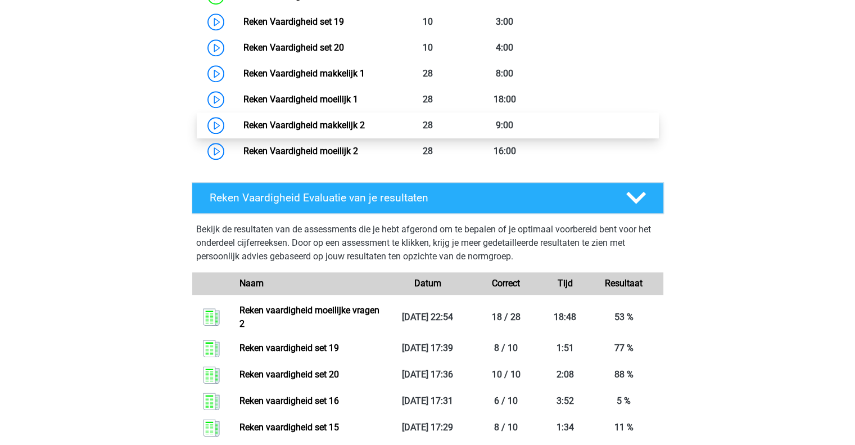
scroll to position [1039, 0]
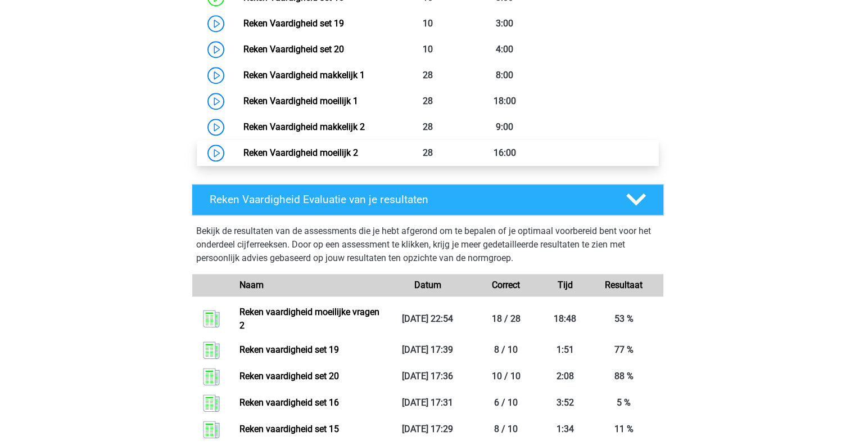
click at [337, 147] on link "Reken Vaardigheid moeilijk 2" at bounding box center [301, 152] width 115 height 11
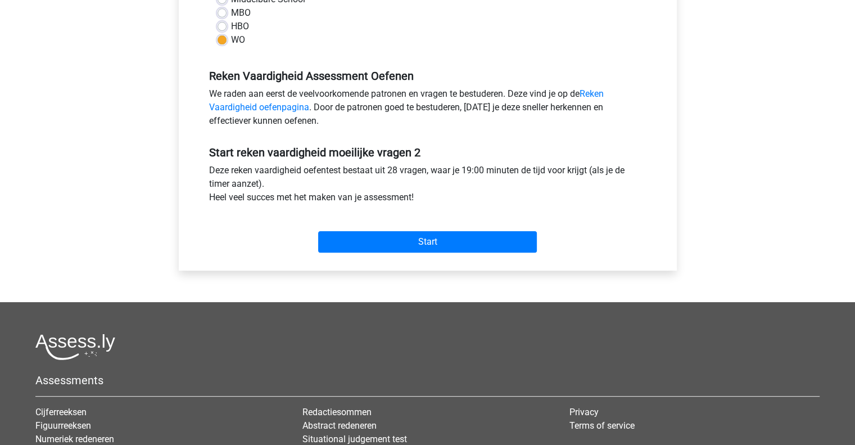
scroll to position [308, 0]
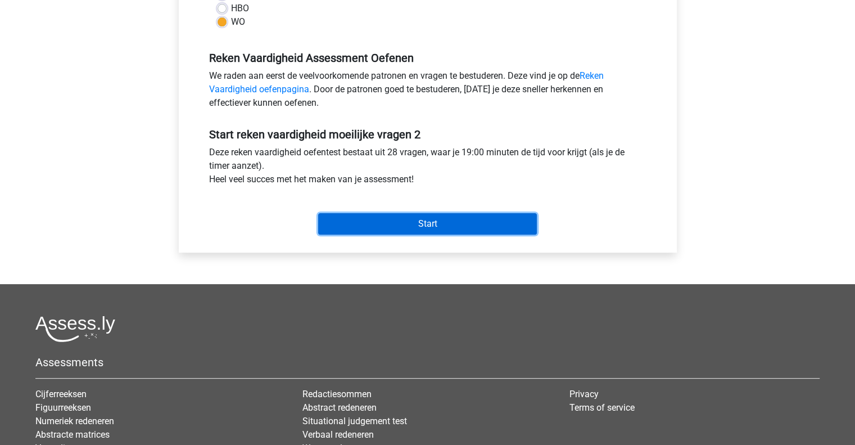
click at [375, 221] on input "Start" at bounding box center [427, 223] width 219 height 21
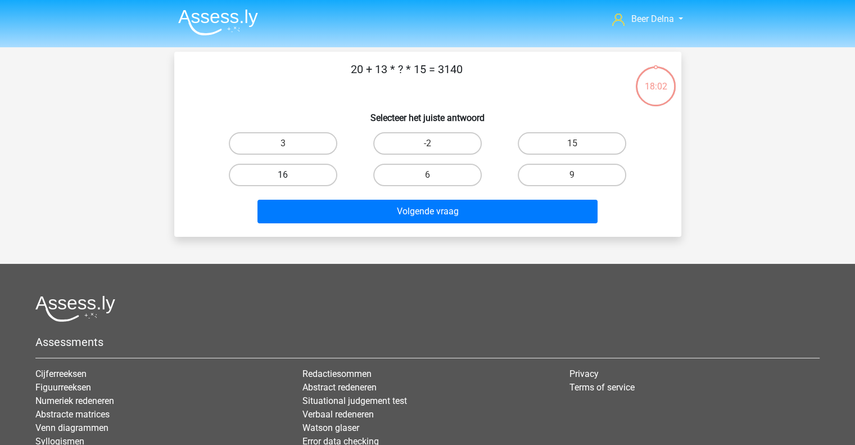
click at [318, 175] on label "16" at bounding box center [283, 175] width 109 height 22
click at [290, 175] on input "16" at bounding box center [286, 178] width 7 height 7
radio input "true"
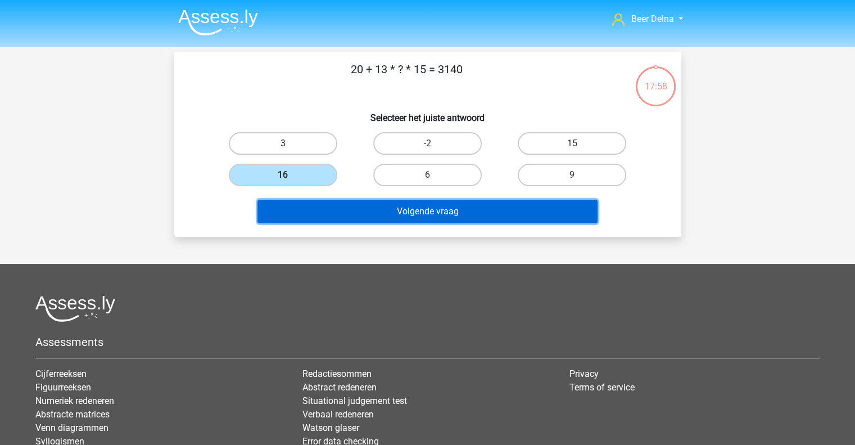
click at [388, 210] on button "Volgende vraag" at bounding box center [428, 212] width 340 height 24
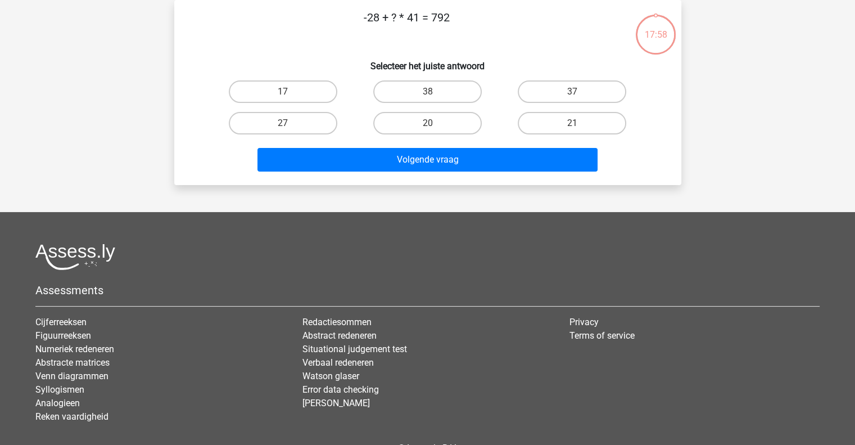
scroll to position [4, 0]
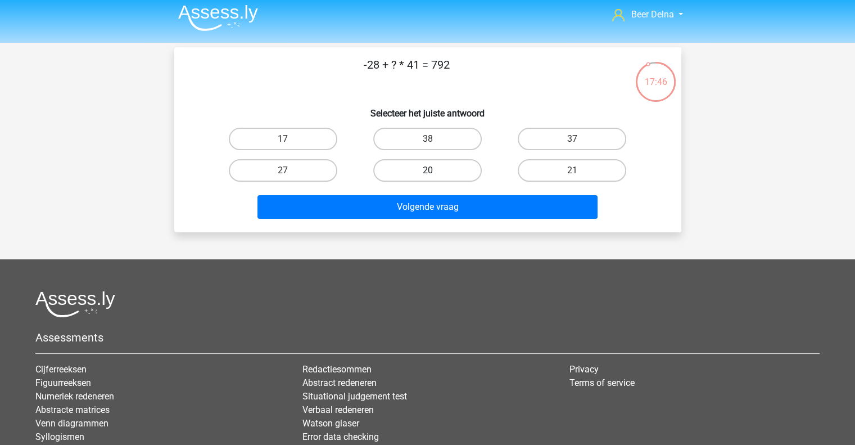
click at [421, 166] on label "20" at bounding box center [427, 170] width 109 height 22
click at [427, 170] on input "20" at bounding box center [430, 173] width 7 height 7
radio input "true"
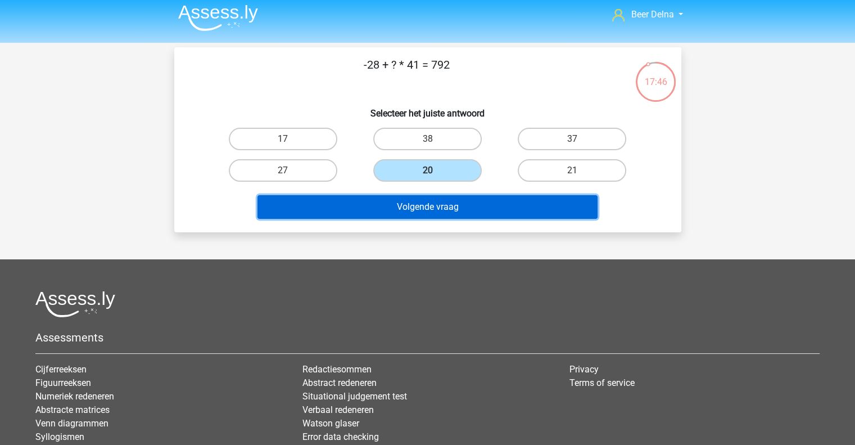
click at [412, 196] on button "Volgende vraag" at bounding box center [428, 207] width 340 height 24
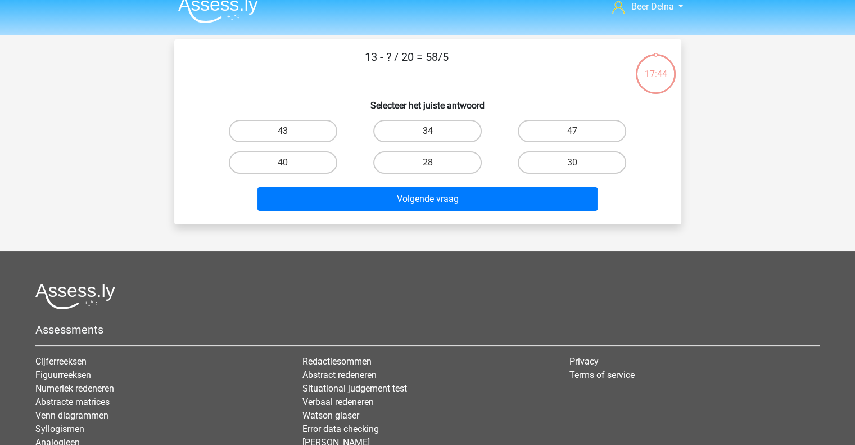
scroll to position [11, 0]
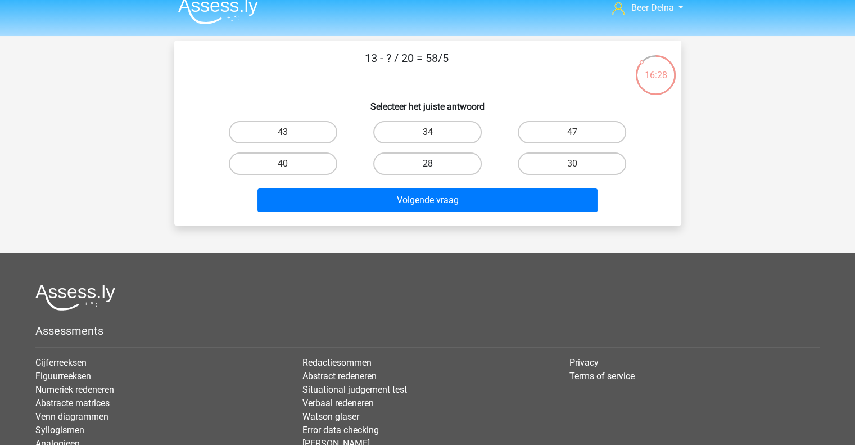
click at [425, 165] on label "28" at bounding box center [427, 163] width 109 height 22
click at [427, 165] on input "28" at bounding box center [430, 167] width 7 height 7
radio input "true"
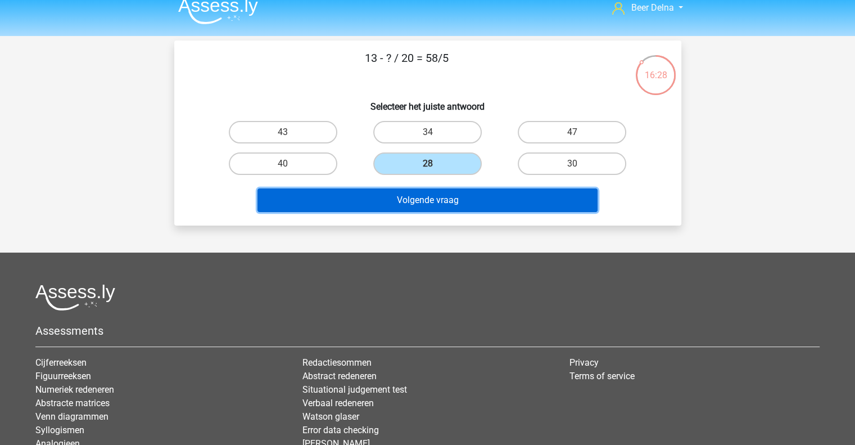
click at [418, 209] on button "Volgende vraag" at bounding box center [428, 200] width 340 height 24
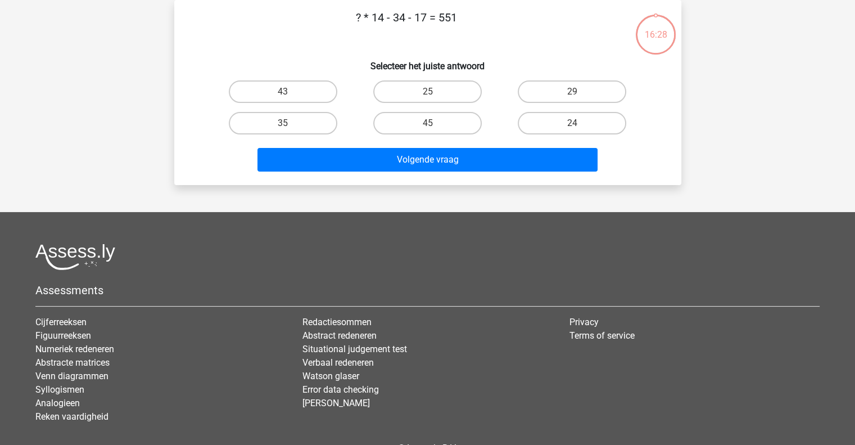
scroll to position [0, 0]
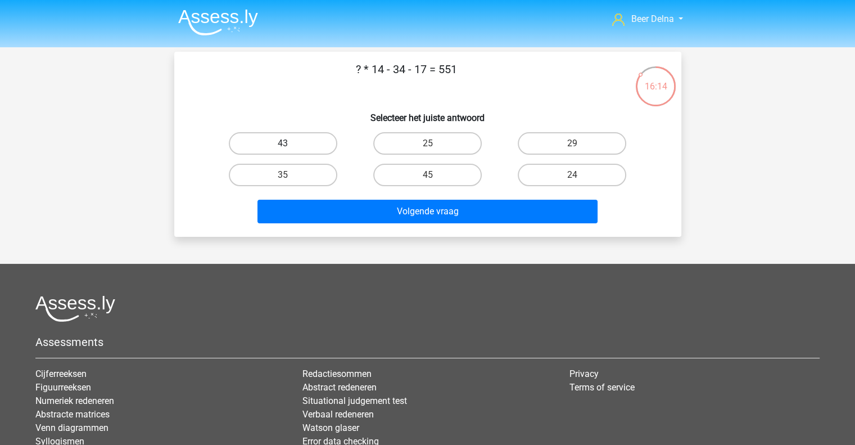
click at [323, 141] on label "43" at bounding box center [283, 143] width 109 height 22
click at [290, 143] on input "43" at bounding box center [286, 146] width 7 height 7
radio input "true"
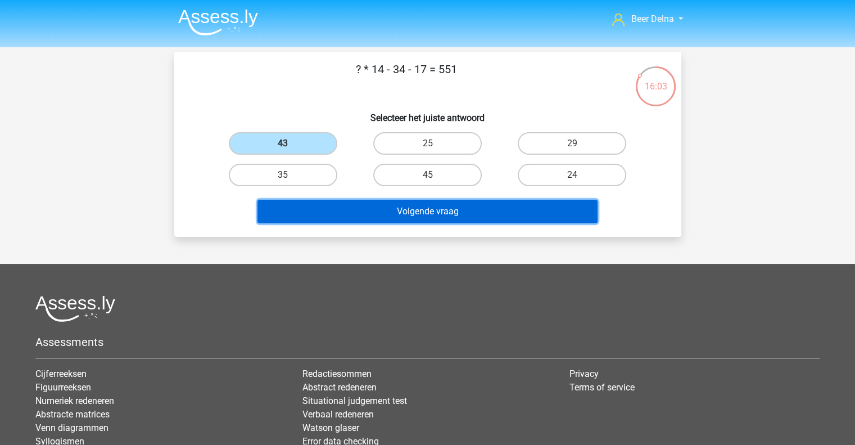
click at [379, 213] on button "Volgende vraag" at bounding box center [428, 212] width 340 height 24
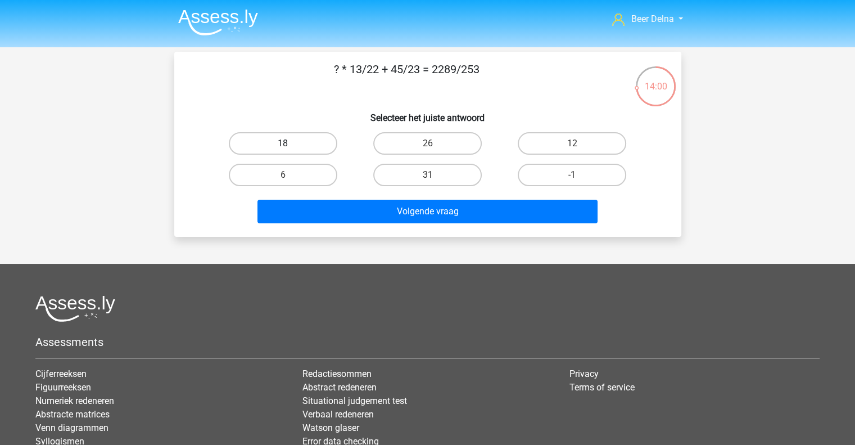
click at [308, 148] on label "18" at bounding box center [283, 143] width 109 height 22
click at [290, 148] on input "18" at bounding box center [286, 146] width 7 height 7
radio input "true"
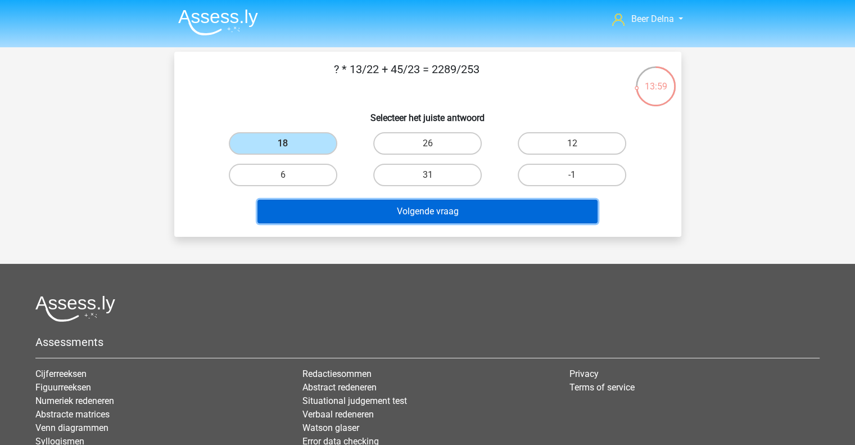
click at [346, 204] on button "Volgende vraag" at bounding box center [428, 212] width 340 height 24
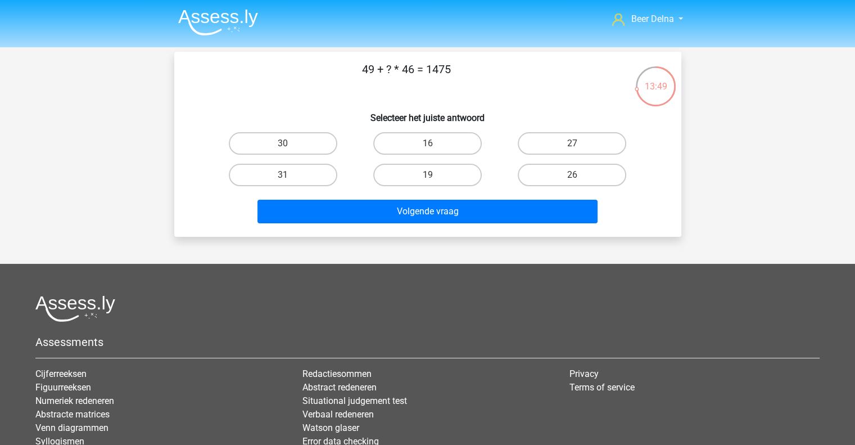
click at [432, 147] on input "16" at bounding box center [430, 146] width 7 height 7
radio input "true"
click at [317, 179] on label "31" at bounding box center [283, 175] width 109 height 22
click at [290, 179] on input "31" at bounding box center [286, 178] width 7 height 7
radio input "true"
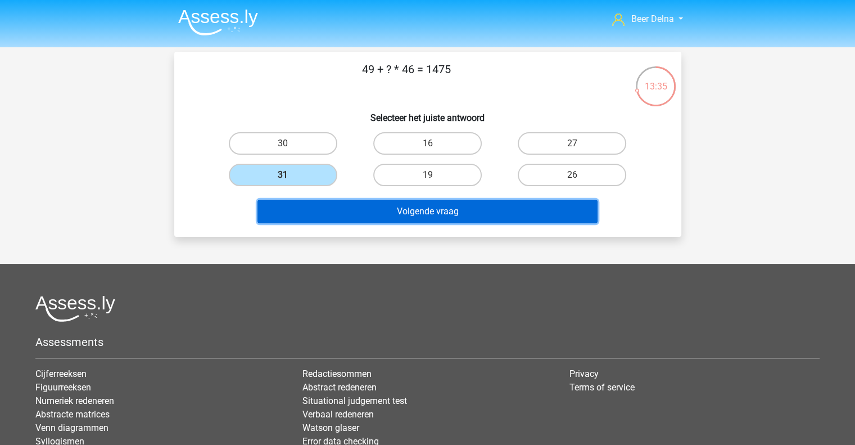
click at [394, 206] on button "Volgende vraag" at bounding box center [428, 212] width 340 height 24
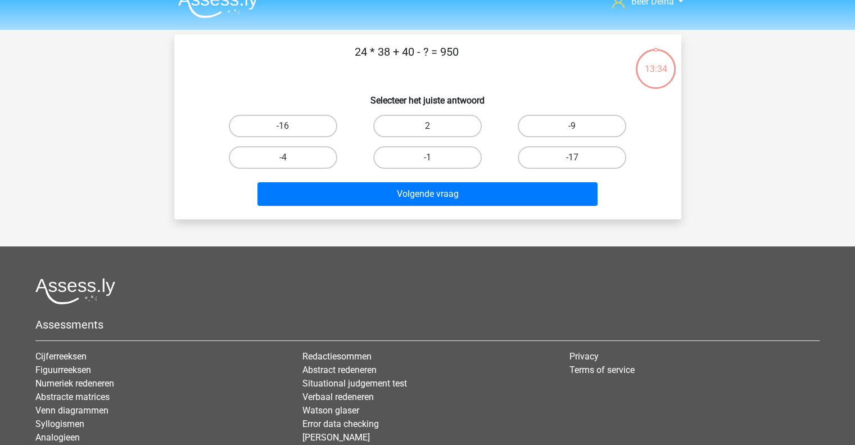
scroll to position [15, 0]
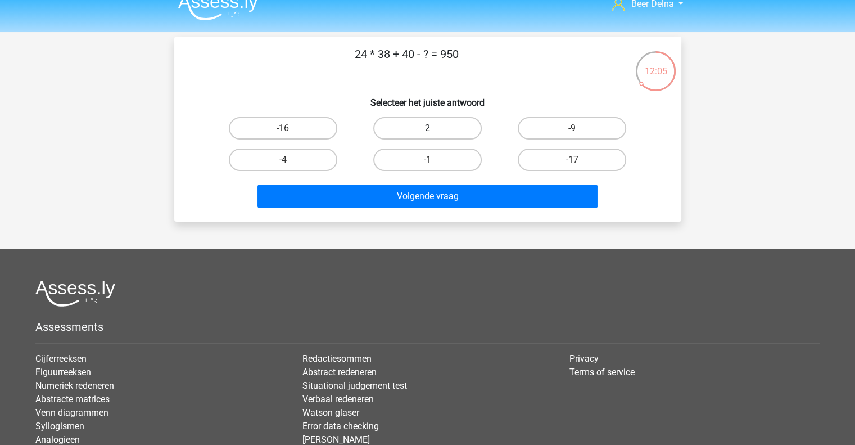
click at [425, 123] on label "2" at bounding box center [427, 128] width 109 height 22
click at [427, 128] on input "2" at bounding box center [430, 131] width 7 height 7
radio input "true"
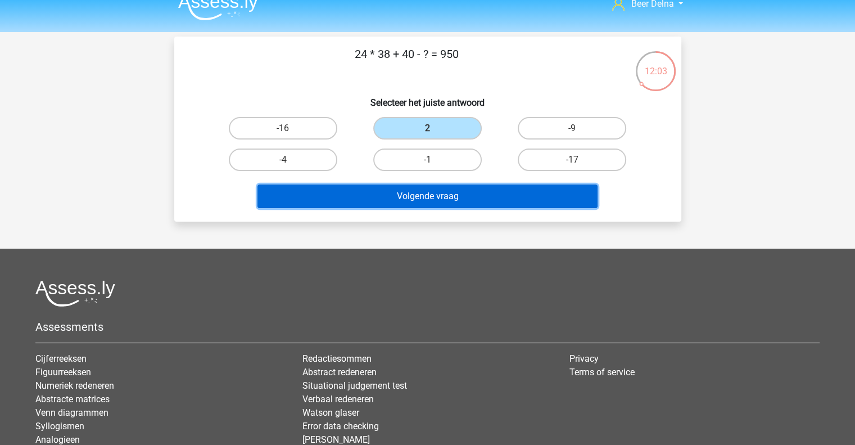
click at [441, 200] on button "Volgende vraag" at bounding box center [428, 196] width 340 height 24
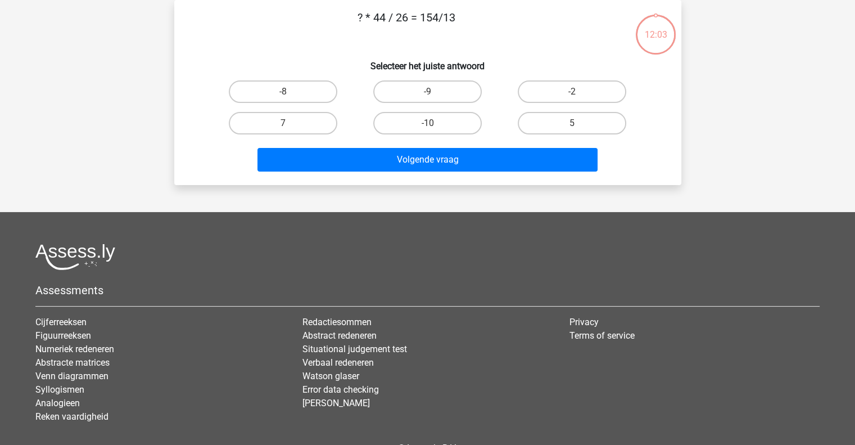
scroll to position [0, 0]
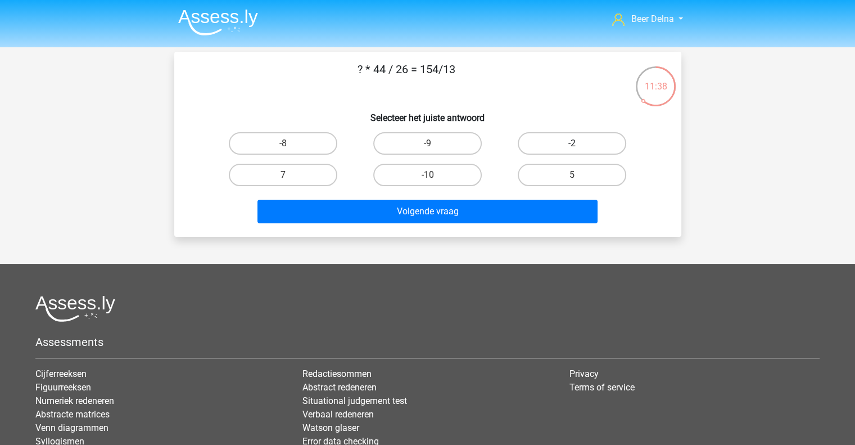
click at [580, 144] on label "-2" at bounding box center [572, 143] width 109 height 22
click at [580, 144] on input "-2" at bounding box center [576, 146] width 7 height 7
radio input "true"
click at [315, 170] on label "7" at bounding box center [283, 175] width 109 height 22
click at [290, 175] on input "7" at bounding box center [286, 178] width 7 height 7
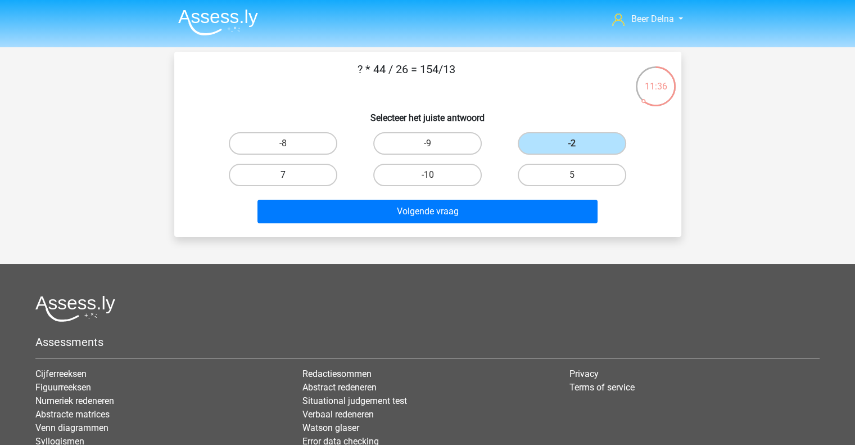
radio input "true"
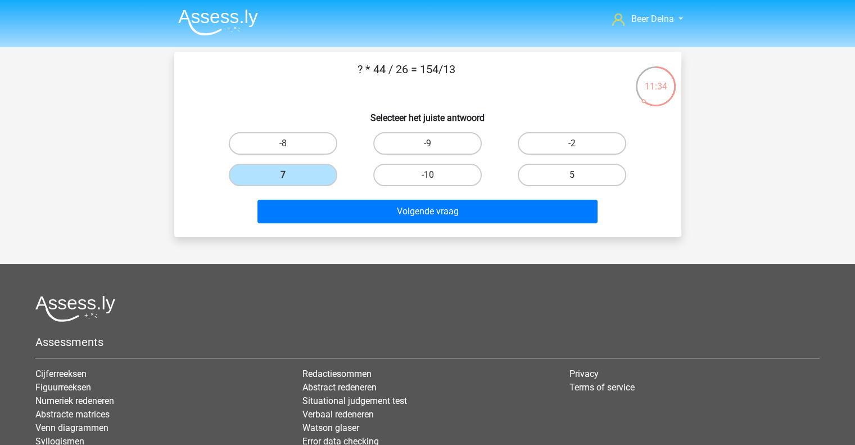
click at [545, 176] on label "5" at bounding box center [572, 175] width 109 height 22
click at [573, 176] on input "5" at bounding box center [576, 178] width 7 height 7
radio input "true"
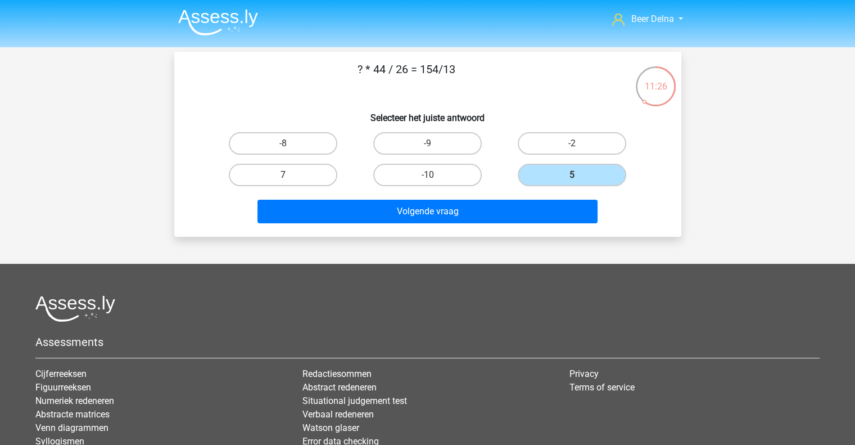
click at [294, 164] on label "7" at bounding box center [283, 175] width 109 height 22
click at [290, 175] on input "7" at bounding box center [286, 178] width 7 height 7
radio input "true"
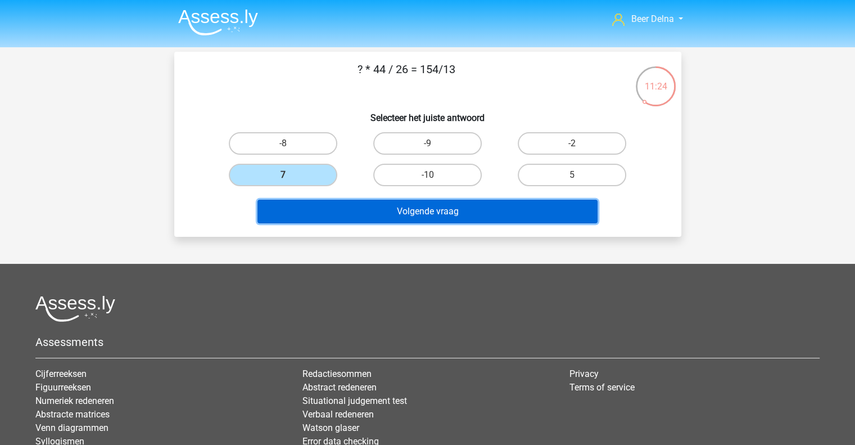
click at [338, 203] on button "Volgende vraag" at bounding box center [428, 212] width 340 height 24
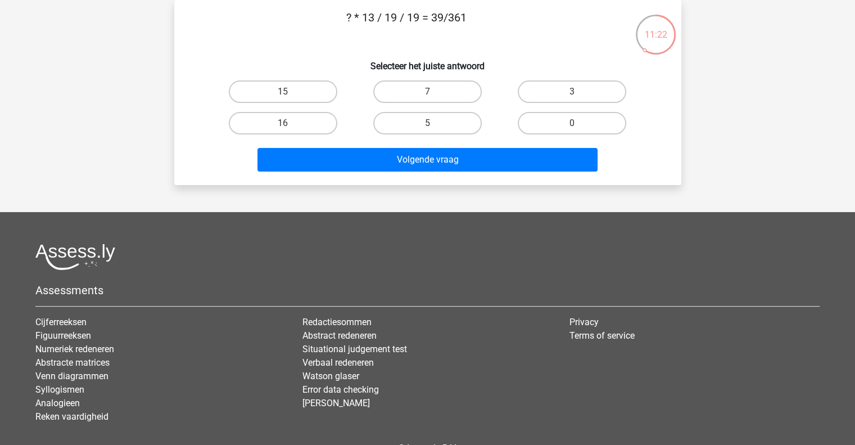
scroll to position [1, 0]
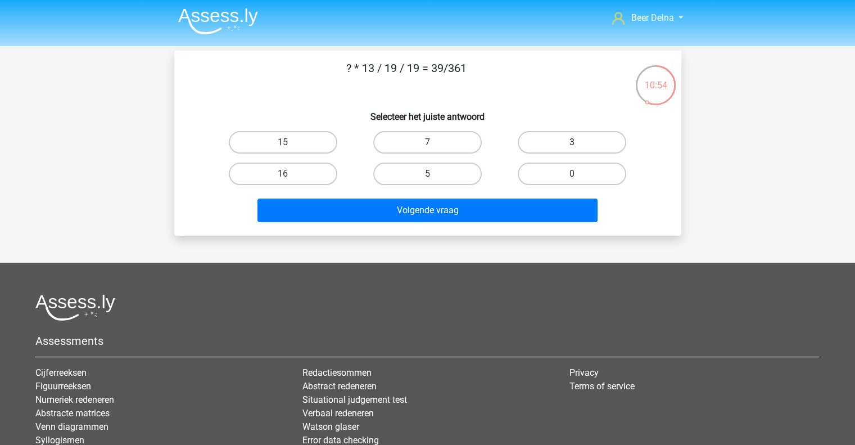
click at [582, 132] on label "3" at bounding box center [572, 142] width 109 height 22
click at [580, 142] on input "3" at bounding box center [576, 145] width 7 height 7
radio input "true"
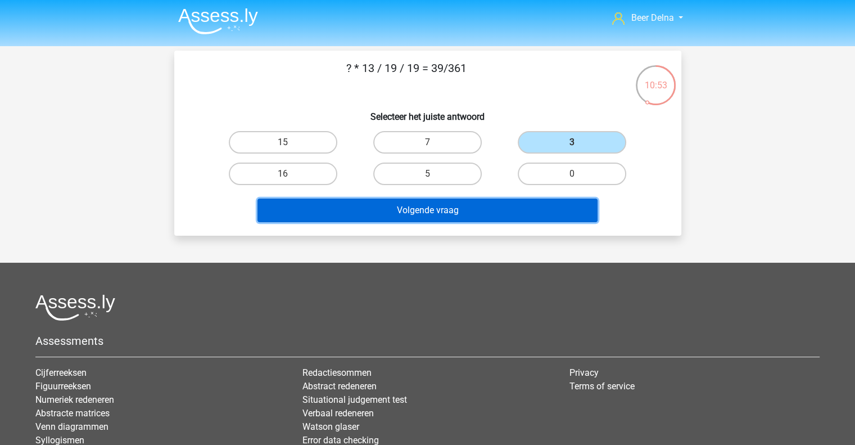
click at [516, 202] on button "Volgende vraag" at bounding box center [428, 211] width 340 height 24
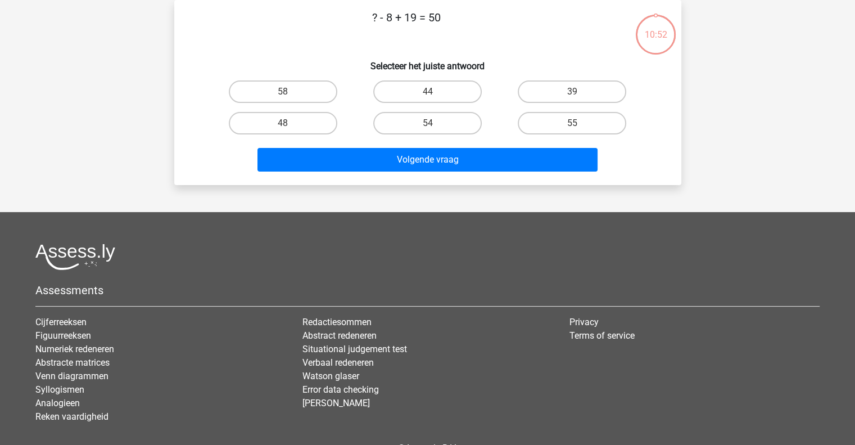
scroll to position [0, 0]
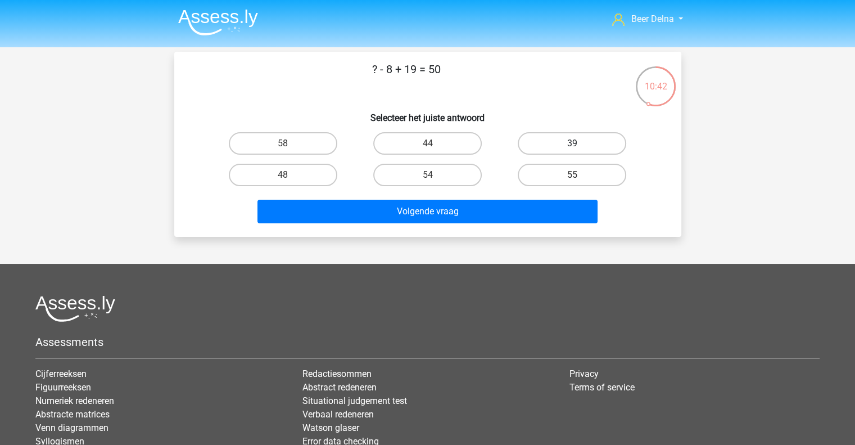
click at [551, 152] on label "39" at bounding box center [572, 143] width 109 height 22
click at [573, 151] on input "39" at bounding box center [576, 146] width 7 height 7
radio input "true"
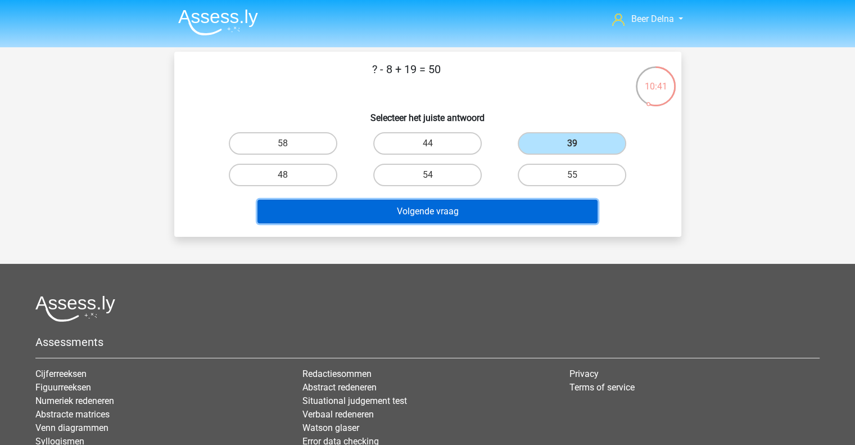
click at [499, 208] on button "Volgende vraag" at bounding box center [428, 212] width 340 height 24
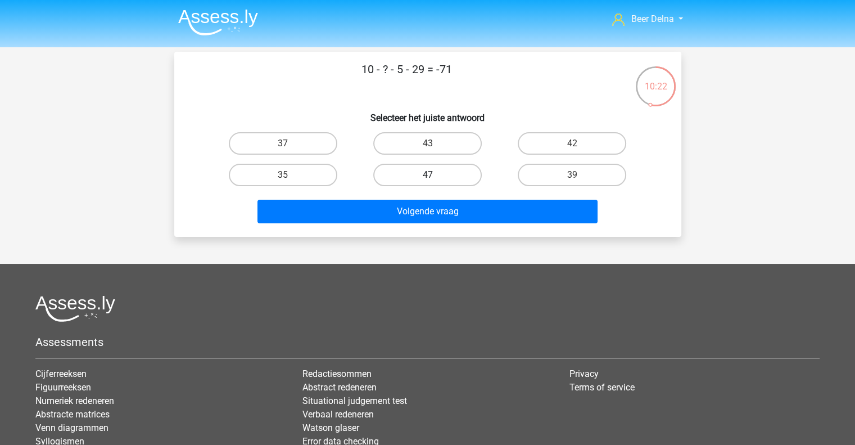
click at [459, 179] on label "47" at bounding box center [427, 175] width 109 height 22
click at [435, 179] on input "47" at bounding box center [430, 178] width 7 height 7
radio input "true"
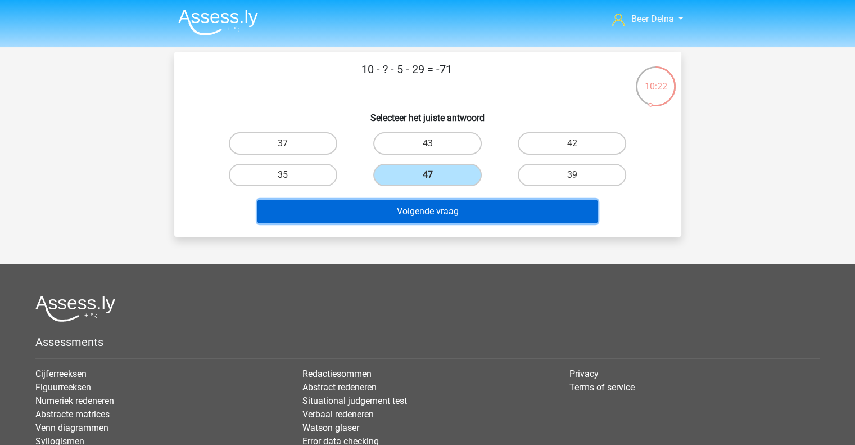
click at [452, 205] on button "Volgende vraag" at bounding box center [428, 212] width 340 height 24
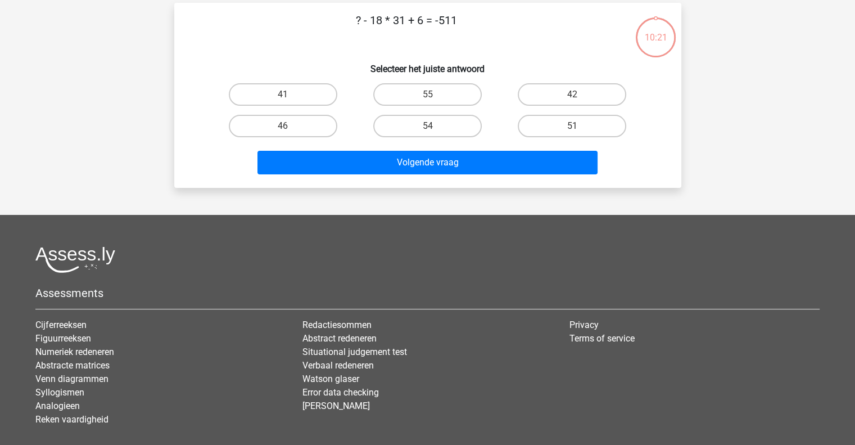
scroll to position [52, 0]
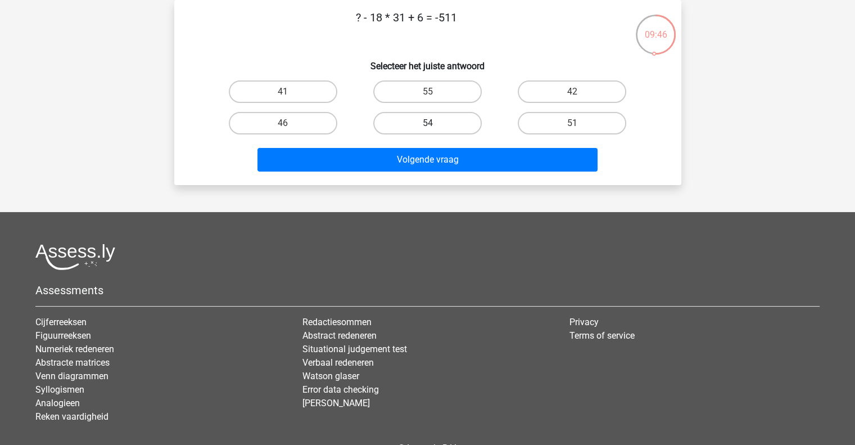
click at [434, 117] on label "54" at bounding box center [427, 123] width 109 height 22
click at [434, 123] on input "54" at bounding box center [430, 126] width 7 height 7
radio input "true"
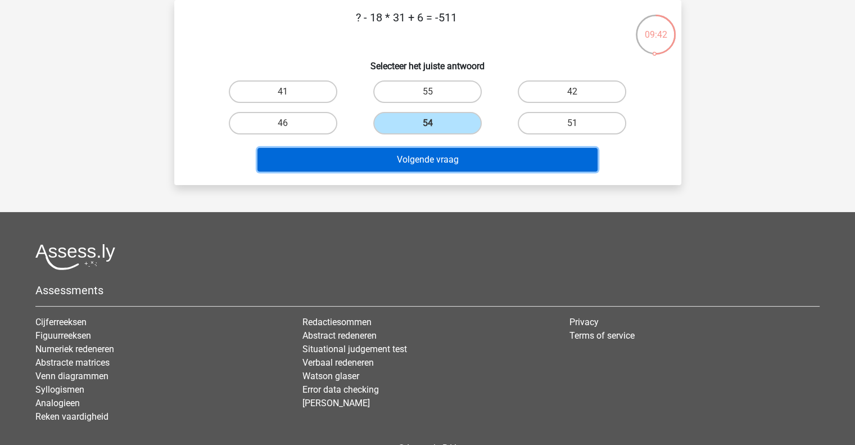
click at [452, 161] on button "Volgende vraag" at bounding box center [428, 160] width 340 height 24
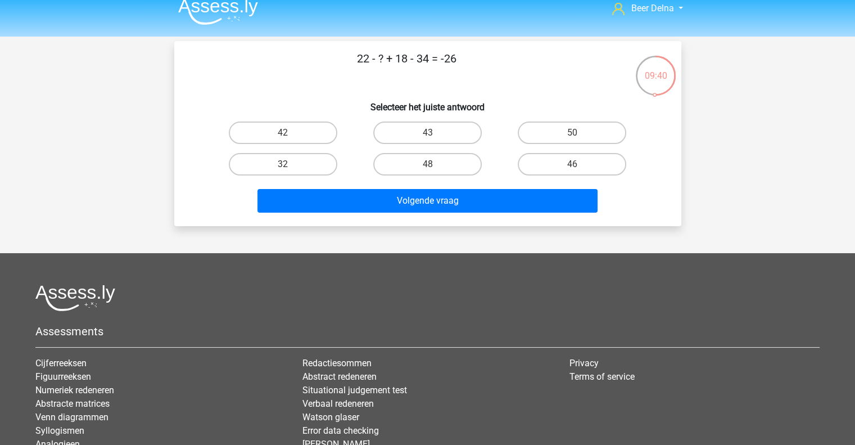
scroll to position [0, 0]
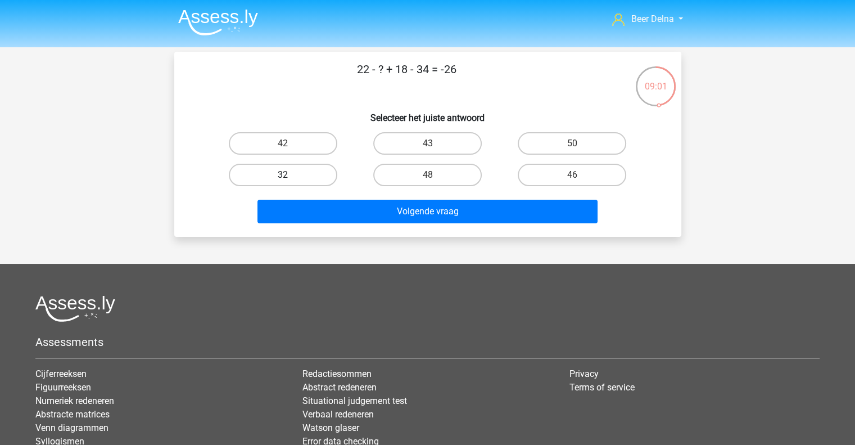
click at [310, 177] on label "32" at bounding box center [283, 175] width 109 height 22
click at [290, 177] on input "32" at bounding box center [286, 178] width 7 height 7
radio input "true"
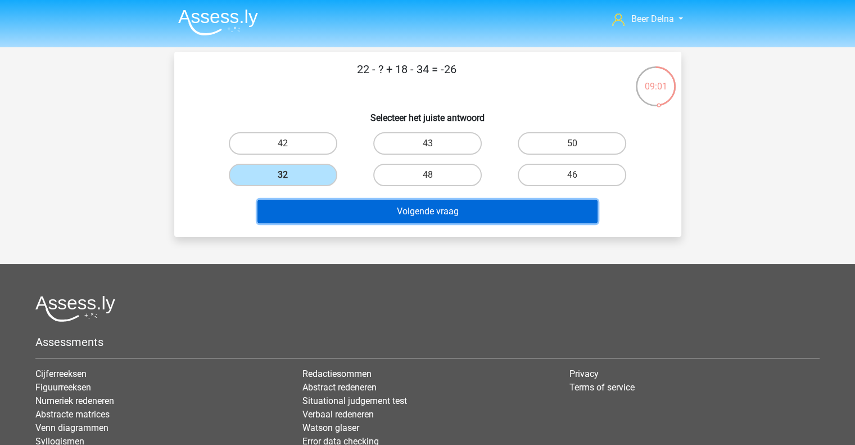
click at [335, 215] on button "Volgende vraag" at bounding box center [428, 212] width 340 height 24
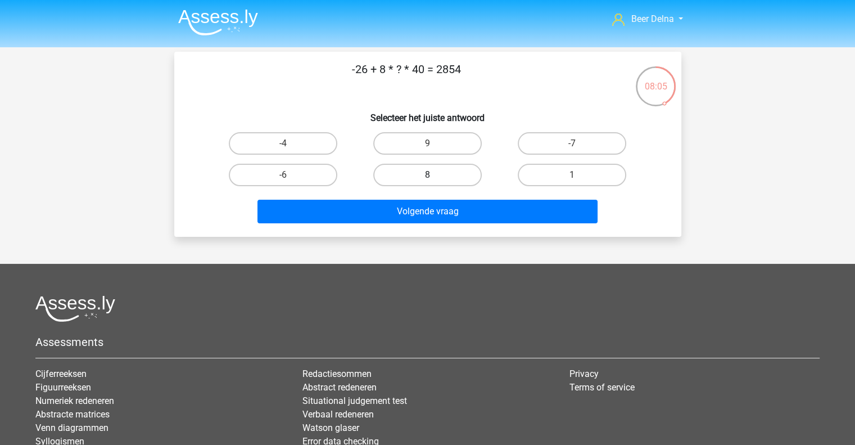
click at [452, 164] on label "8" at bounding box center [427, 175] width 109 height 22
click at [435, 175] on input "8" at bounding box center [430, 178] width 7 height 7
radio input "true"
click at [425, 141] on label "9" at bounding box center [427, 143] width 109 height 22
click at [427, 143] on input "9" at bounding box center [430, 146] width 7 height 7
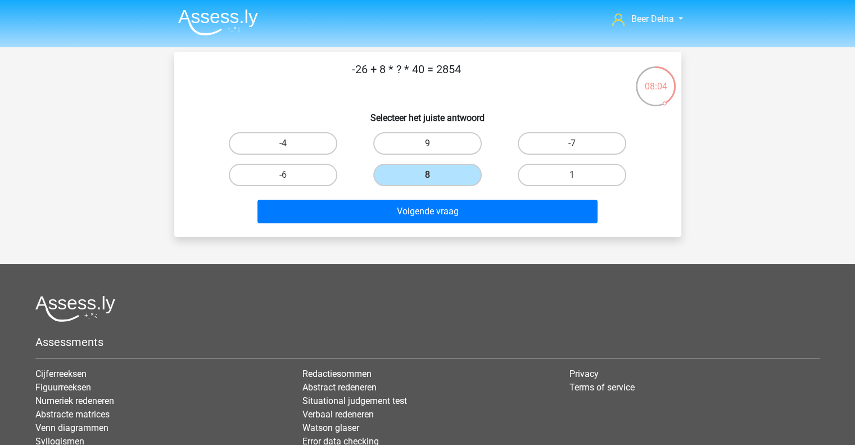
radio input "true"
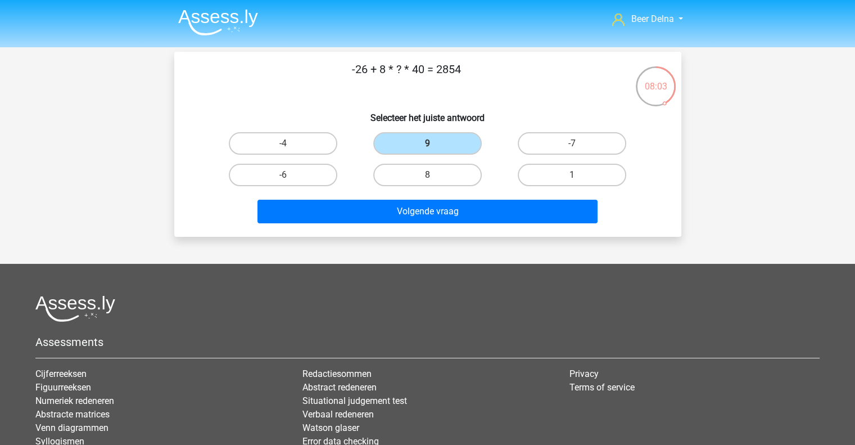
click at [402, 222] on div "Volgende vraag" at bounding box center [428, 214] width 434 height 28
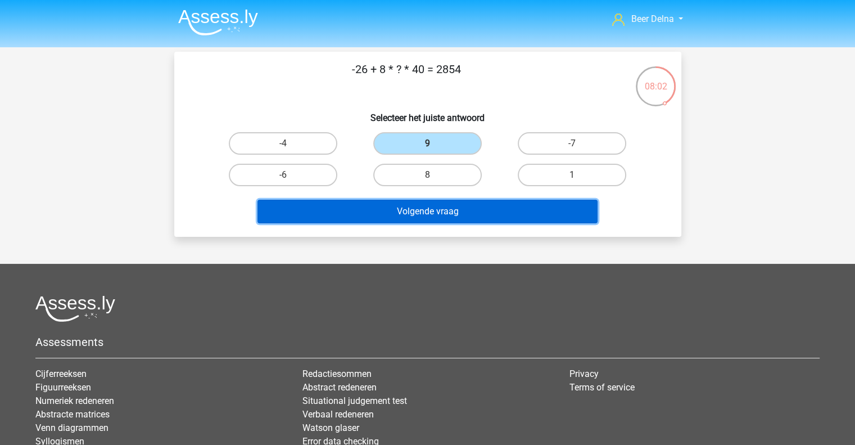
click at [402, 219] on button "Volgende vraag" at bounding box center [428, 212] width 340 height 24
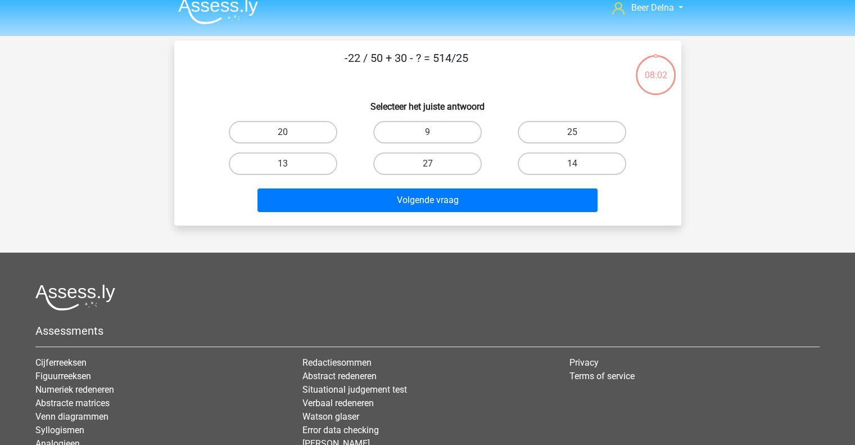
scroll to position [10, 0]
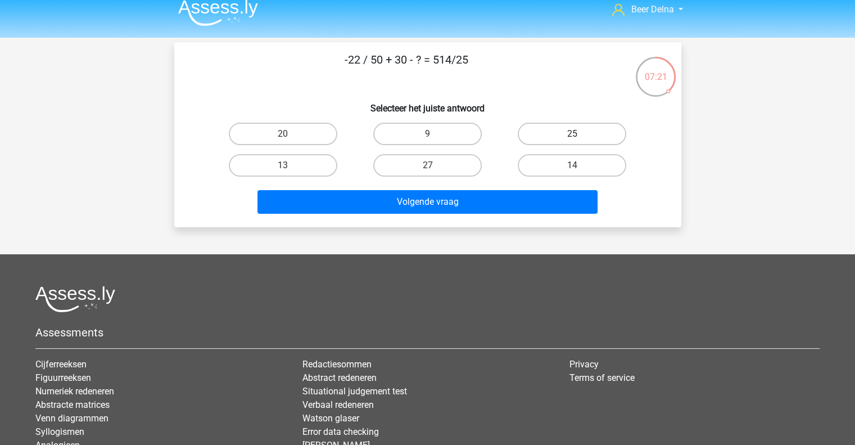
click at [574, 128] on label "25" at bounding box center [572, 134] width 109 height 22
click at [574, 134] on input "25" at bounding box center [576, 137] width 7 height 7
radio input "true"
click at [497, 215] on div "Volgende vraag" at bounding box center [428, 204] width 434 height 28
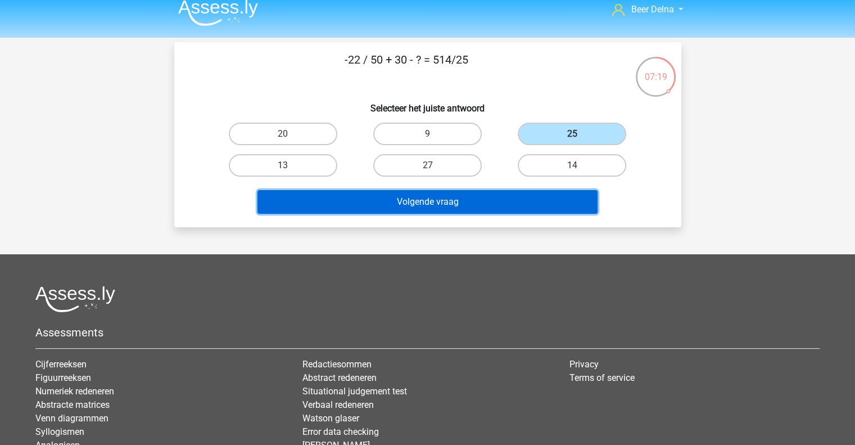
click at [497, 206] on button "Volgende vraag" at bounding box center [428, 202] width 340 height 24
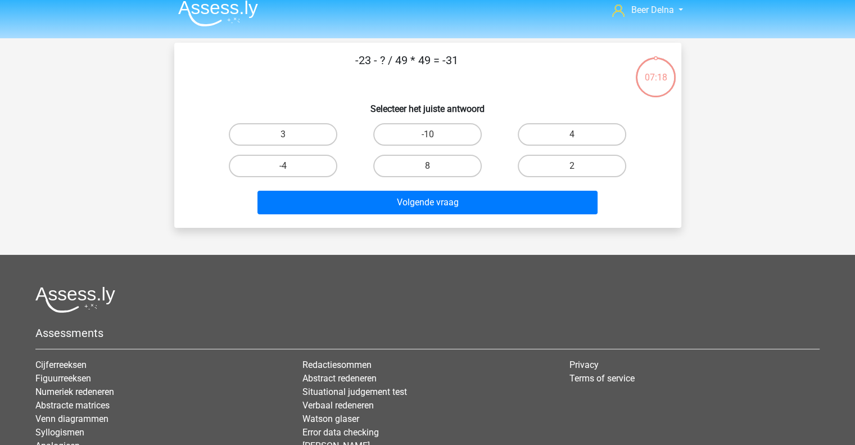
scroll to position [0, 0]
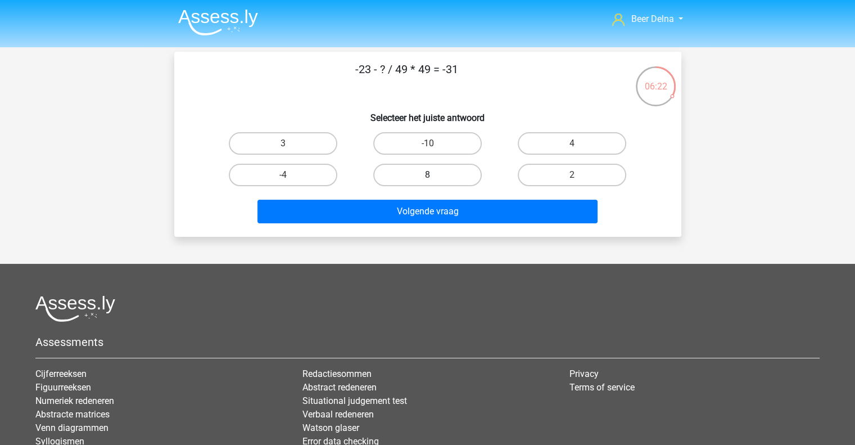
click at [461, 182] on label "8" at bounding box center [427, 175] width 109 height 22
click at [435, 182] on input "8" at bounding box center [430, 178] width 7 height 7
radio input "true"
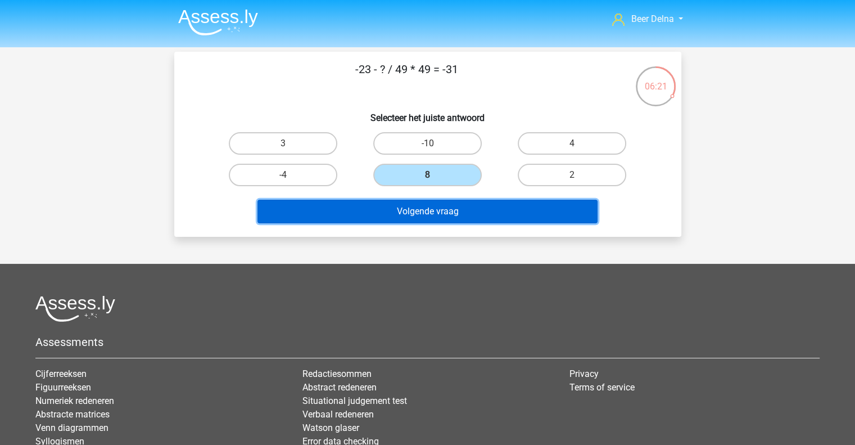
click at [449, 209] on button "Volgende vraag" at bounding box center [428, 212] width 340 height 24
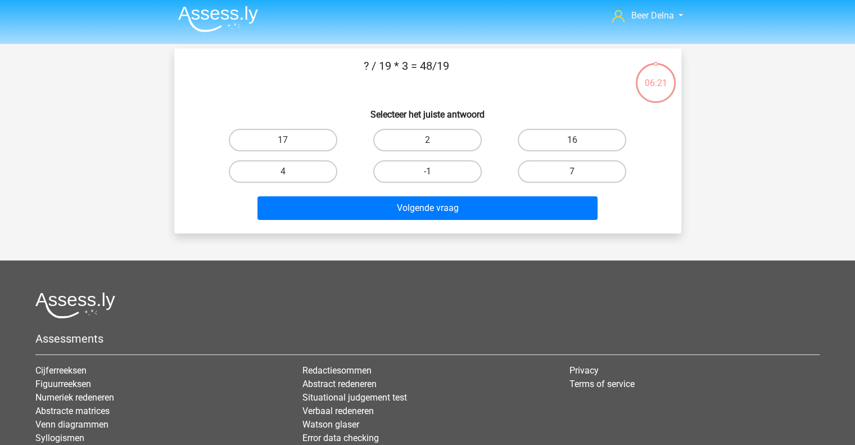
scroll to position [3, 0]
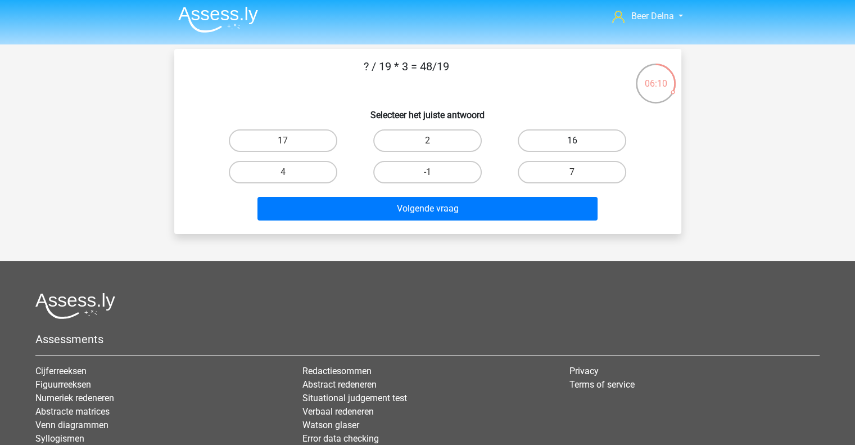
click at [581, 146] on label "16" at bounding box center [572, 140] width 109 height 22
click at [580, 146] on input "16" at bounding box center [576, 144] width 7 height 7
radio input "true"
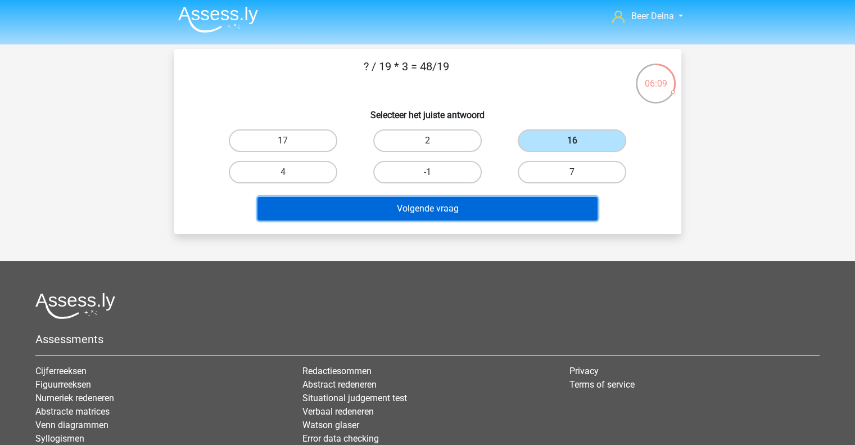
click at [535, 201] on button "Volgende vraag" at bounding box center [428, 209] width 340 height 24
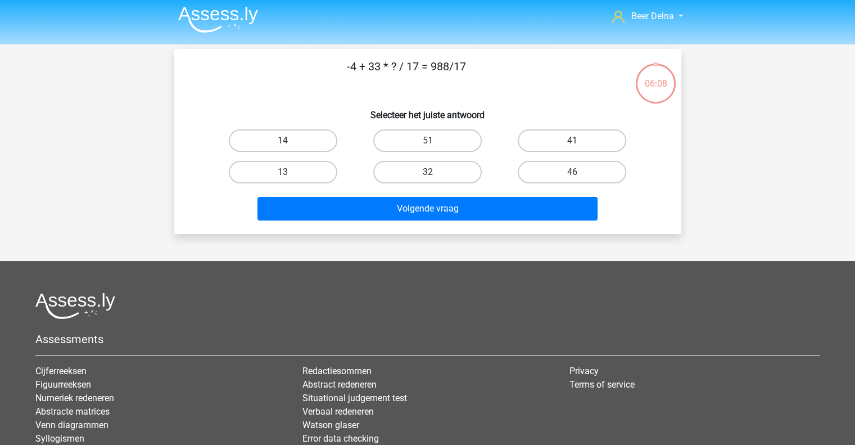
scroll to position [2, 0]
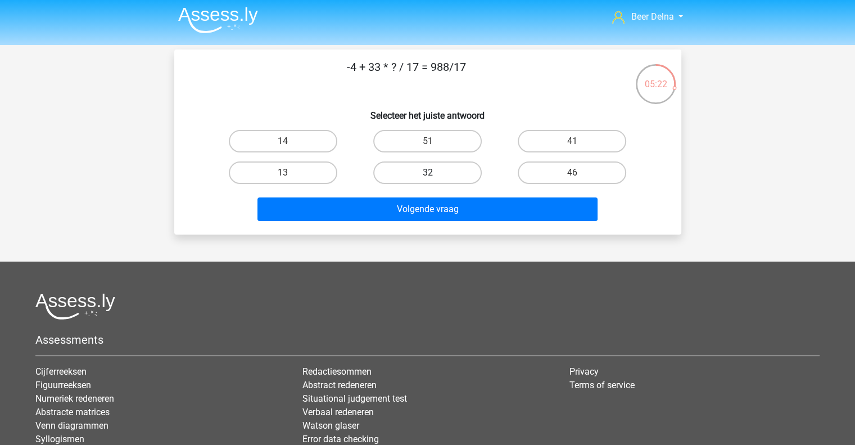
click at [456, 172] on label "32" at bounding box center [427, 172] width 109 height 22
click at [435, 173] on input "32" at bounding box center [430, 176] width 7 height 7
radio input "true"
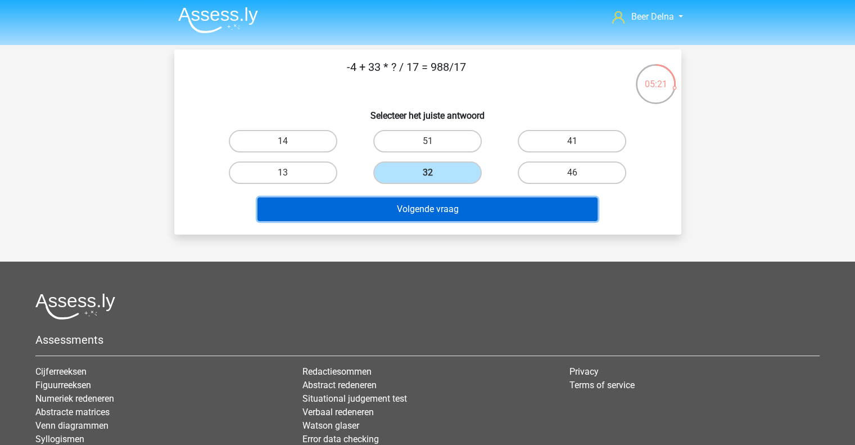
click at [426, 214] on button "Volgende vraag" at bounding box center [428, 209] width 340 height 24
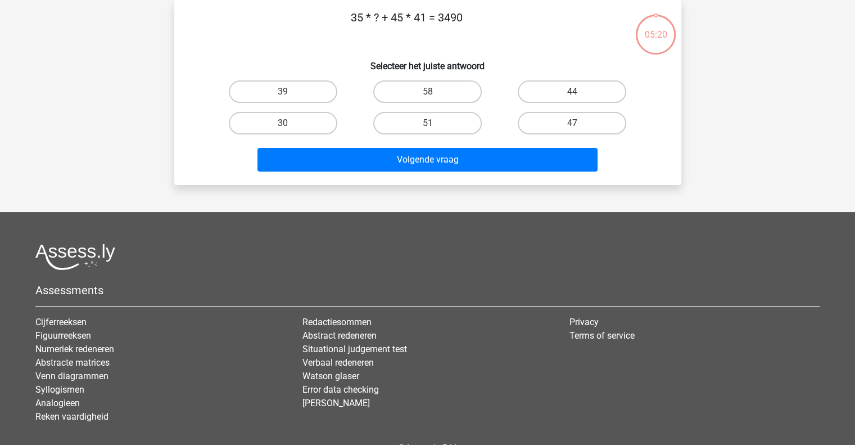
scroll to position [0, 0]
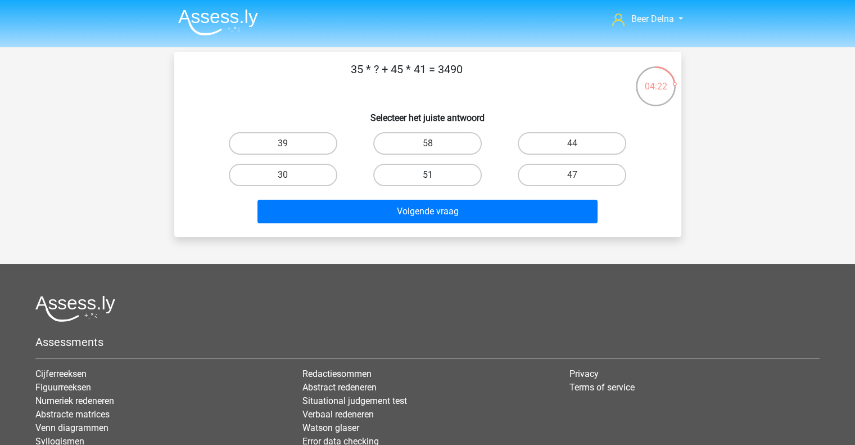
click at [393, 173] on label "51" at bounding box center [427, 175] width 109 height 22
click at [427, 175] on input "51" at bounding box center [430, 178] width 7 height 7
radio input "true"
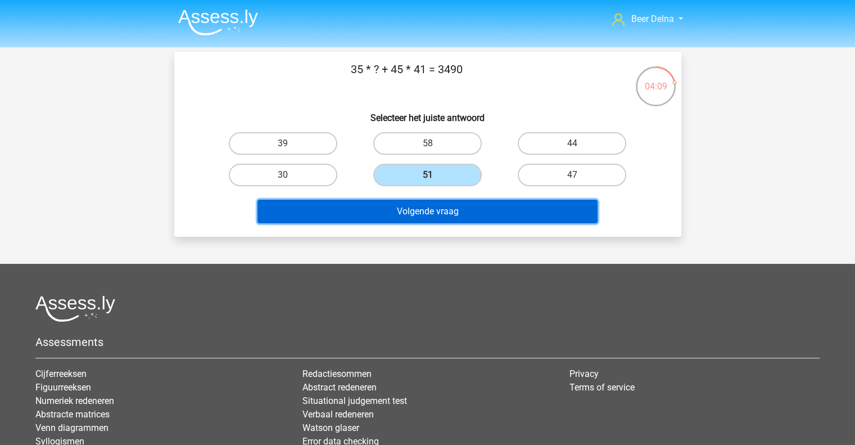
click at [508, 213] on button "Volgende vraag" at bounding box center [428, 212] width 340 height 24
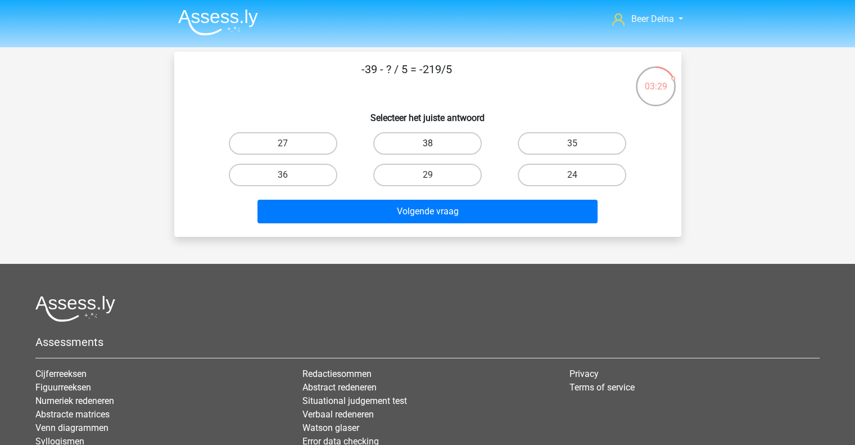
click at [419, 136] on label "38" at bounding box center [427, 143] width 109 height 22
click at [427, 143] on input "38" at bounding box center [430, 146] width 7 height 7
radio input "true"
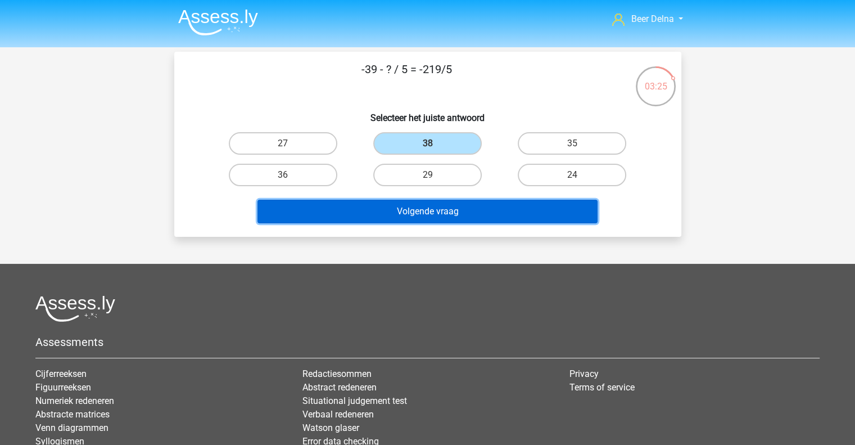
click at [389, 206] on button "Volgende vraag" at bounding box center [428, 212] width 340 height 24
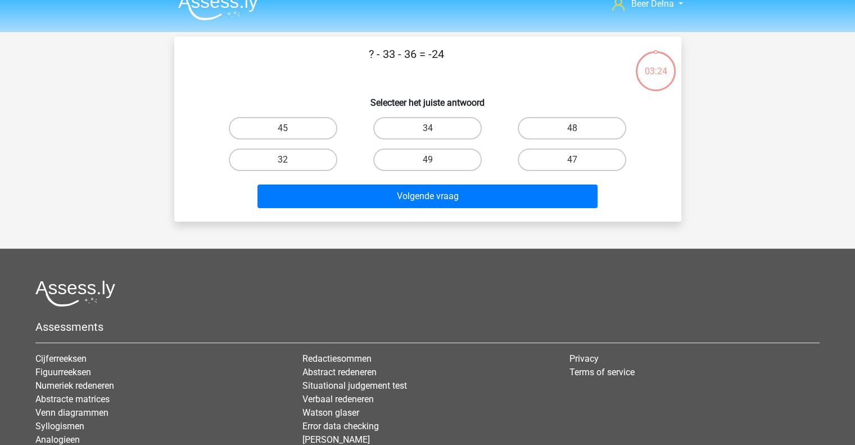
scroll to position [12, 0]
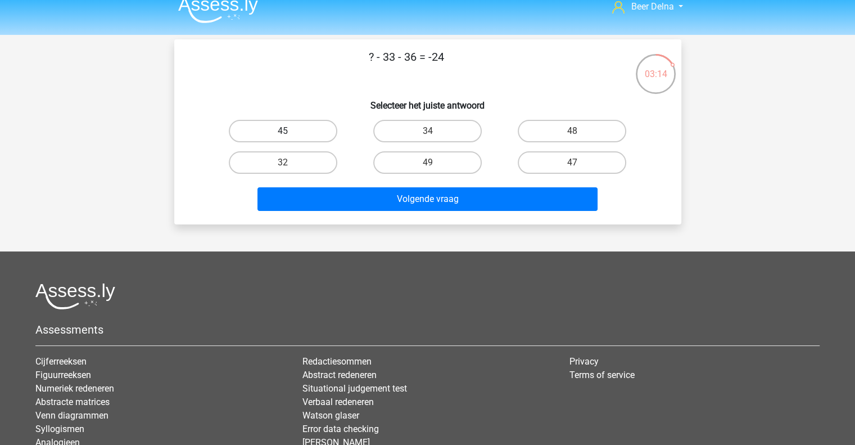
click at [325, 134] on label "45" at bounding box center [283, 131] width 109 height 22
click at [290, 134] on input "45" at bounding box center [286, 134] width 7 height 7
radio input "true"
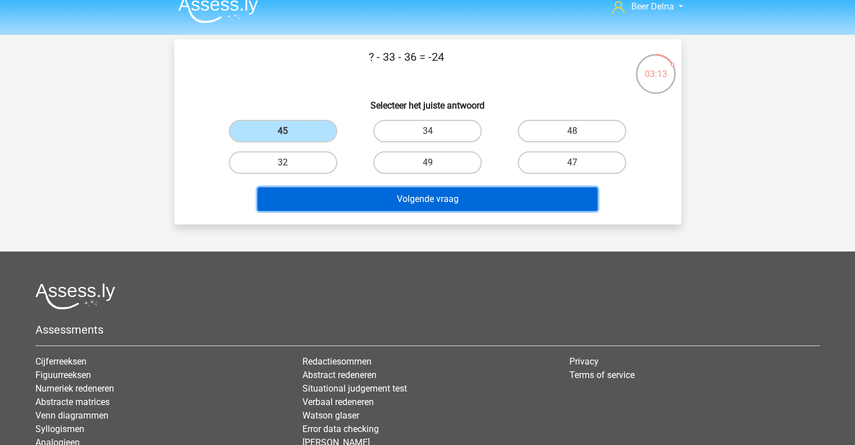
click at [387, 191] on button "Volgende vraag" at bounding box center [428, 199] width 340 height 24
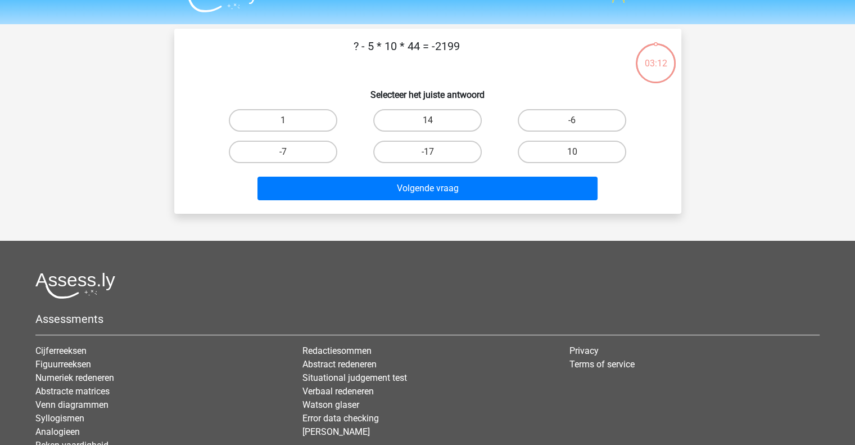
scroll to position [21, 0]
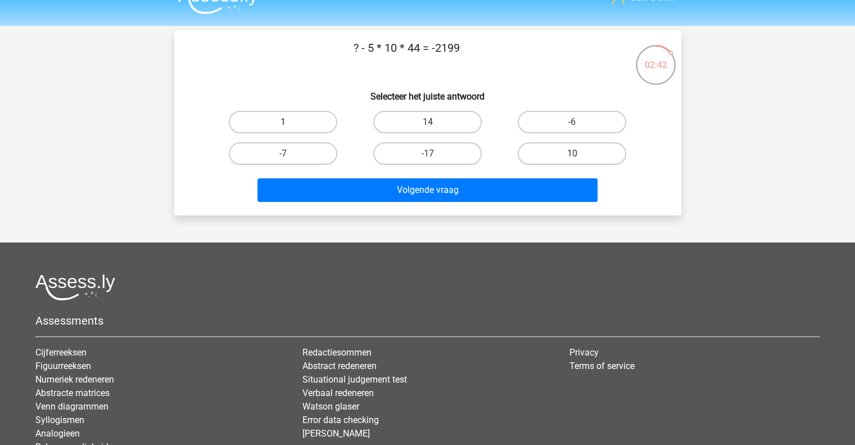
click at [290, 112] on label "1" at bounding box center [283, 122] width 109 height 22
click at [290, 122] on input "1" at bounding box center [286, 125] width 7 height 7
radio input "true"
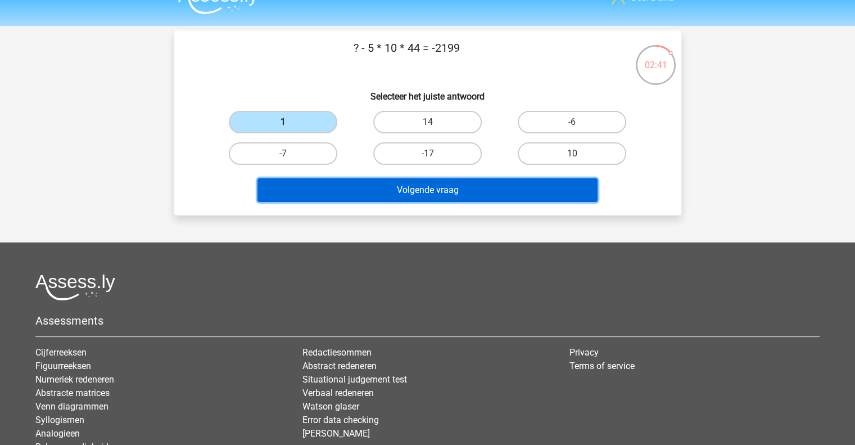
click at [358, 191] on button "Volgende vraag" at bounding box center [428, 190] width 340 height 24
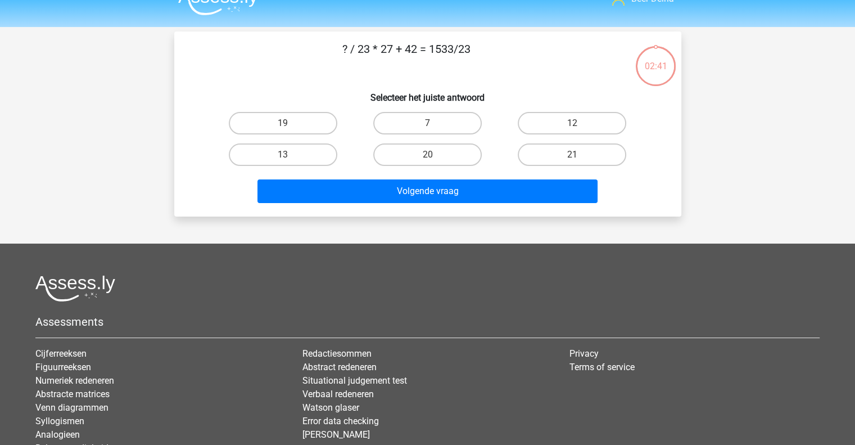
scroll to position [0, 0]
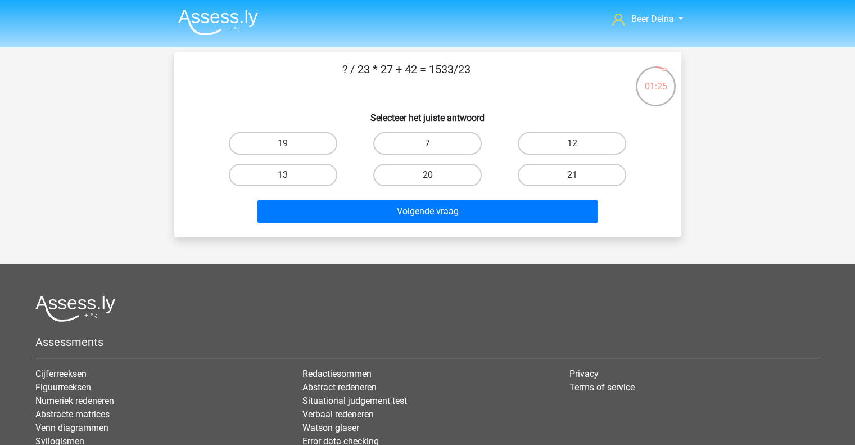
click at [441, 140] on label "7" at bounding box center [427, 143] width 109 height 22
click at [435, 143] on input "7" at bounding box center [430, 146] width 7 height 7
radio input "true"
click at [304, 141] on label "19" at bounding box center [283, 143] width 109 height 22
click at [290, 143] on input "19" at bounding box center [286, 146] width 7 height 7
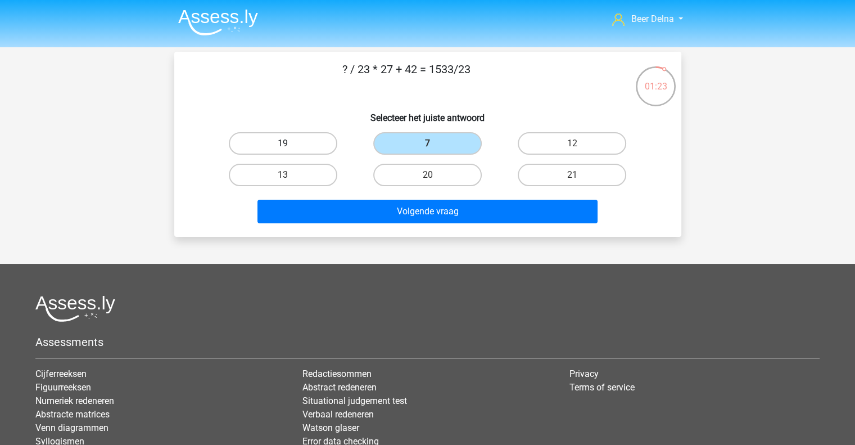
radio input "true"
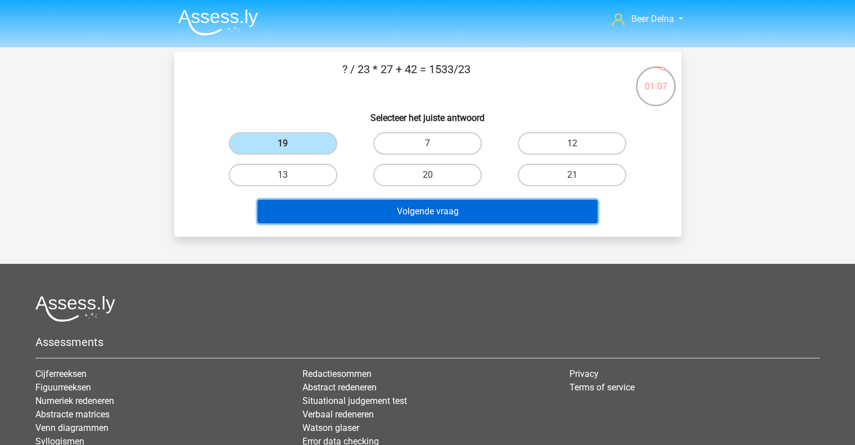
click at [407, 200] on button "Volgende vraag" at bounding box center [428, 212] width 340 height 24
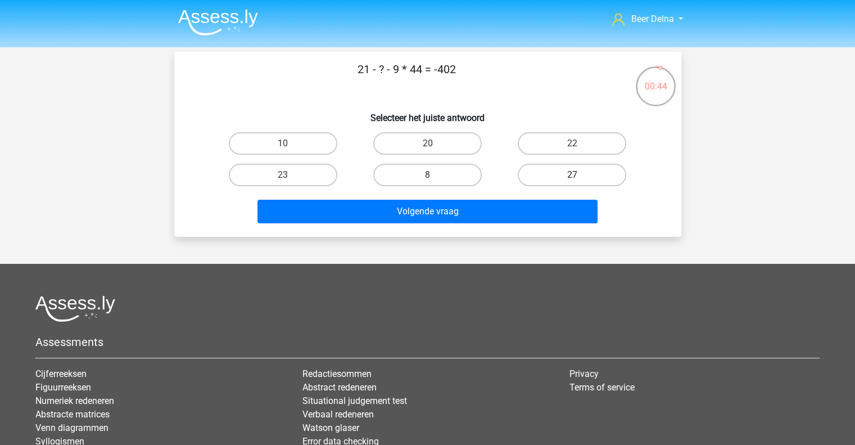
click at [567, 181] on label "27" at bounding box center [572, 175] width 109 height 22
click at [573, 181] on input "27" at bounding box center [576, 178] width 7 height 7
radio input "true"
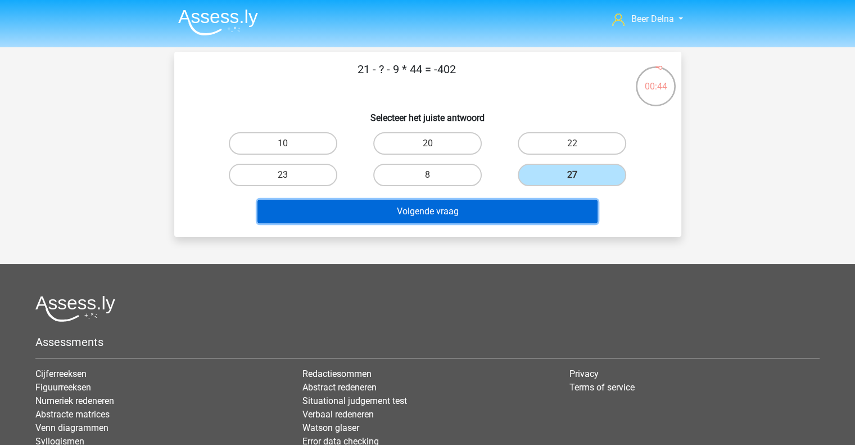
click at [544, 206] on button "Volgende vraag" at bounding box center [428, 212] width 340 height 24
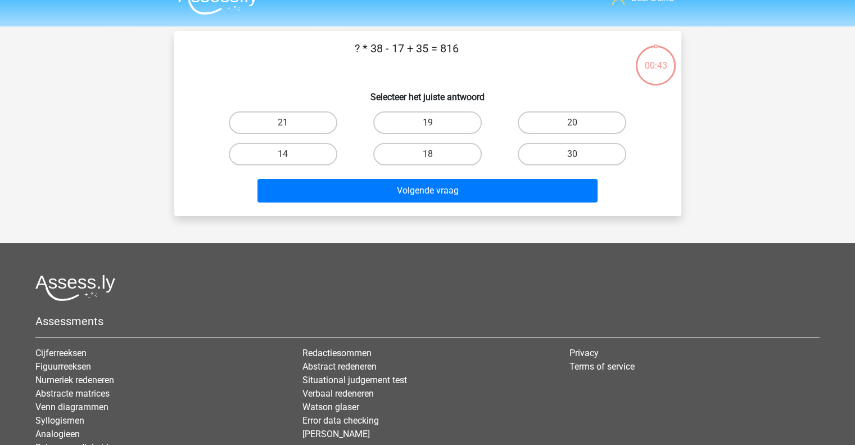
scroll to position [20, 0]
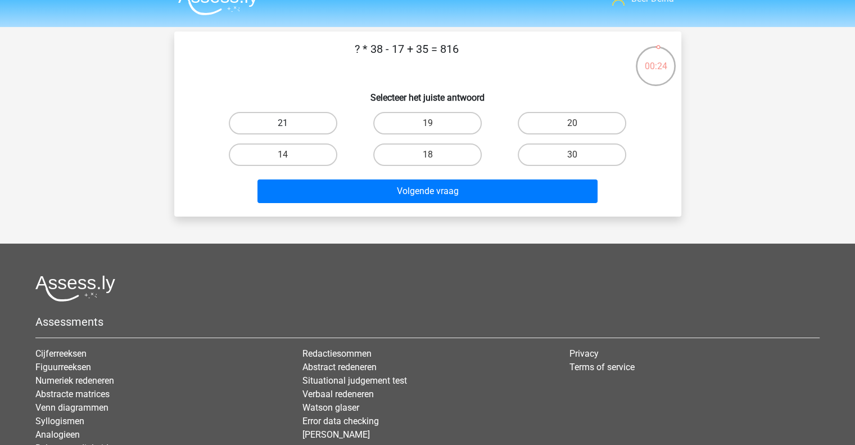
click at [297, 121] on label "21" at bounding box center [283, 123] width 109 height 22
click at [290, 123] on input "21" at bounding box center [286, 126] width 7 height 7
radio input "true"
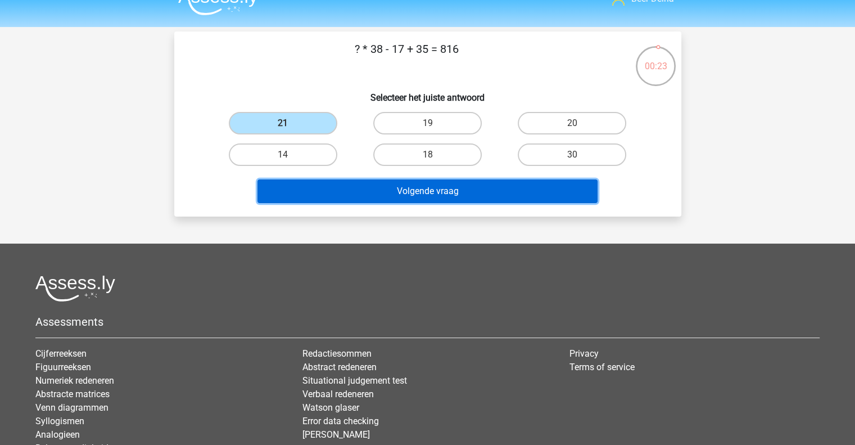
click at [355, 185] on button "Volgende vraag" at bounding box center [428, 191] width 340 height 24
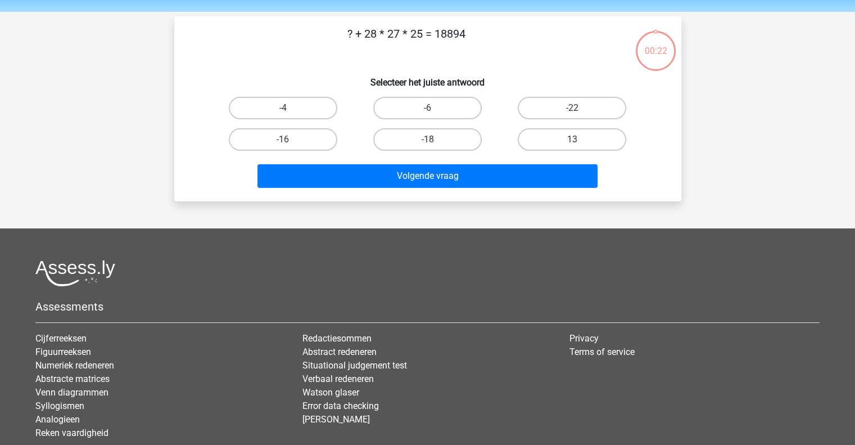
scroll to position [11, 0]
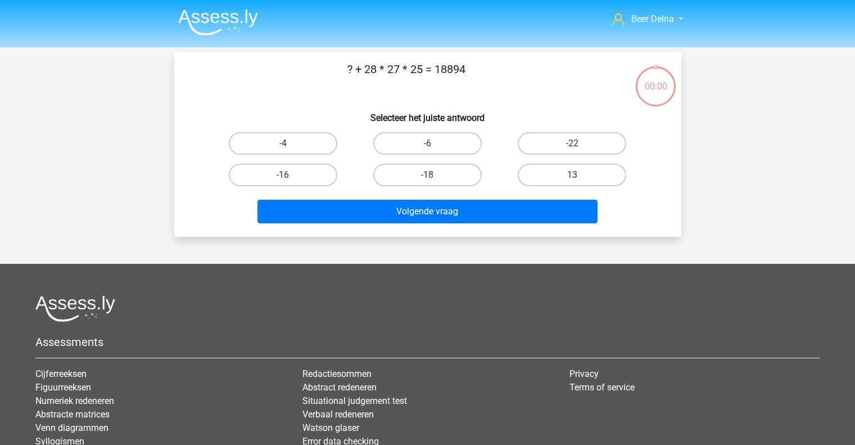
scroll to position [11, 0]
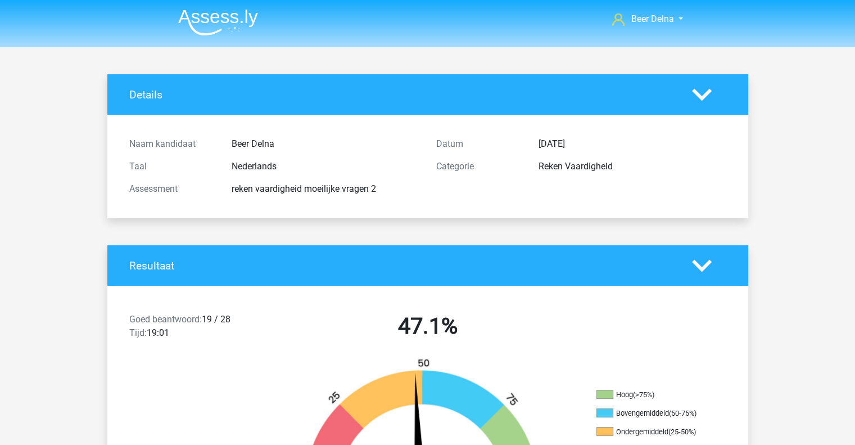
click at [442, 161] on div "Categorie" at bounding box center [479, 166] width 102 height 13
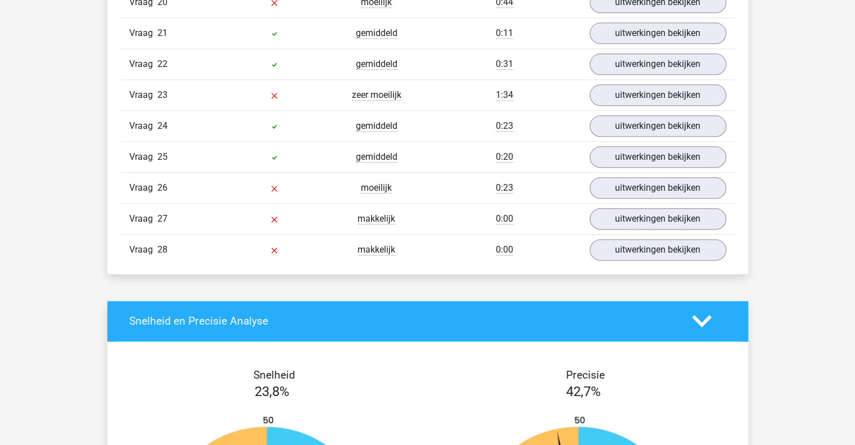
scroll to position [1376, 0]
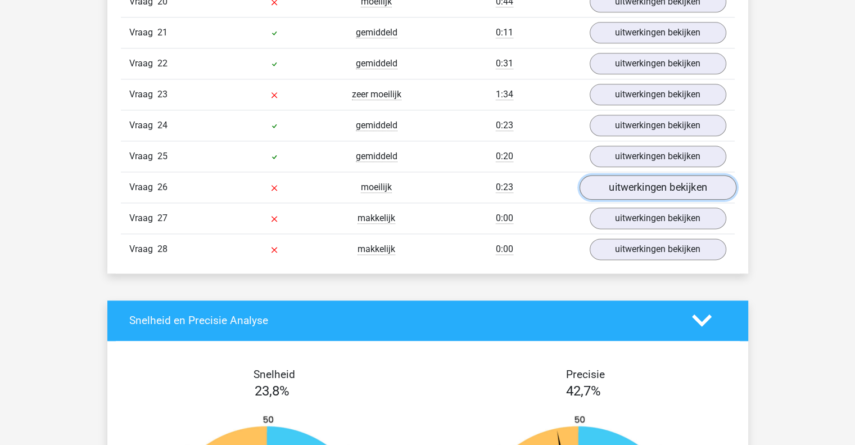
click at [616, 175] on link "uitwerkingen bekijken" at bounding box center [657, 187] width 157 height 25
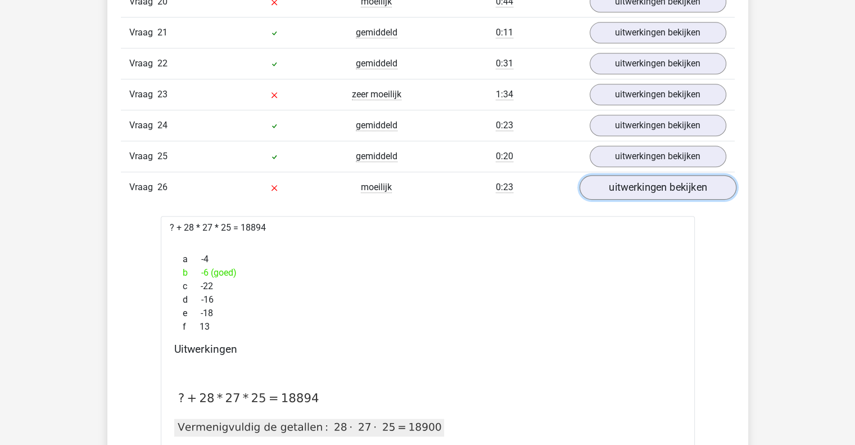
scroll to position [1381, 0]
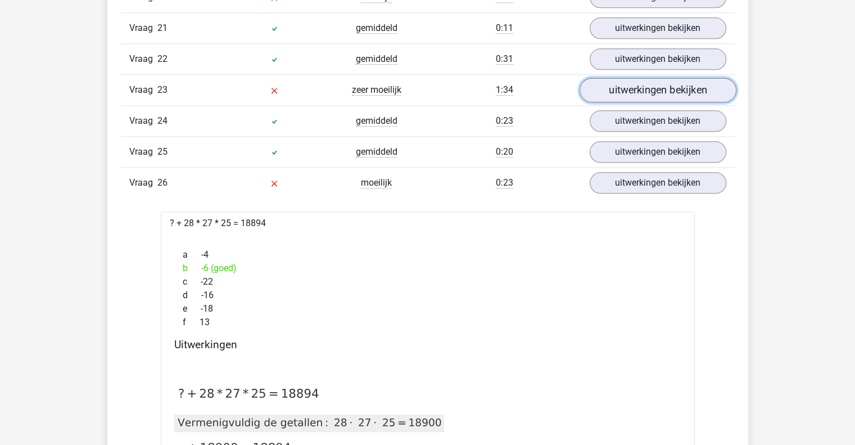
click at [653, 78] on link "uitwerkingen bekijken" at bounding box center [657, 90] width 157 height 25
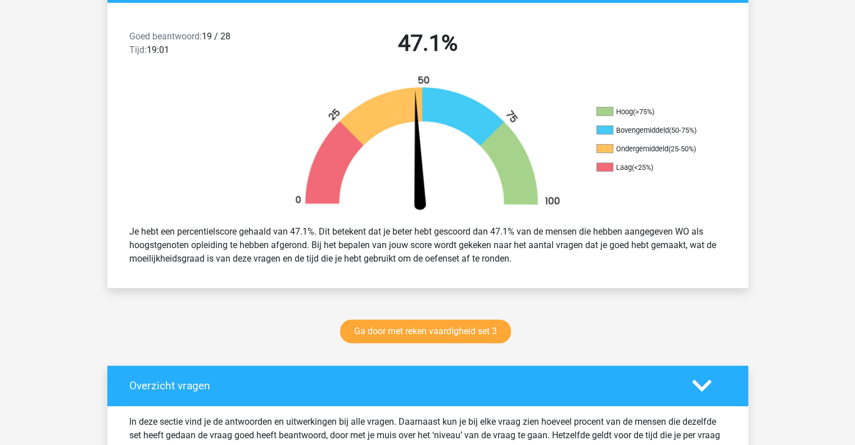
scroll to position [276, 0]
